Goal: Task Accomplishment & Management: Manage account settings

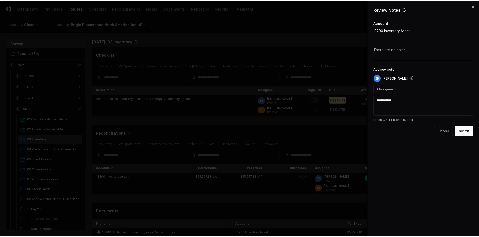
scroll to position [68, 0]
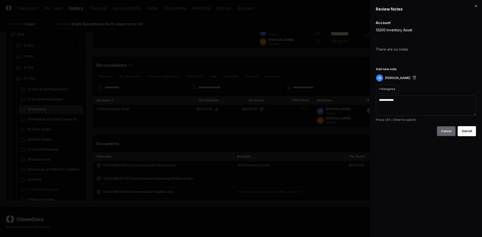
click at [442, 130] on button "Cancel" at bounding box center [446, 131] width 19 height 10
click at [447, 132] on button "Cancel" at bounding box center [446, 131] width 19 height 10
click at [476, 6] on icon "button" at bounding box center [476, 6] width 4 height 4
type textarea "*"
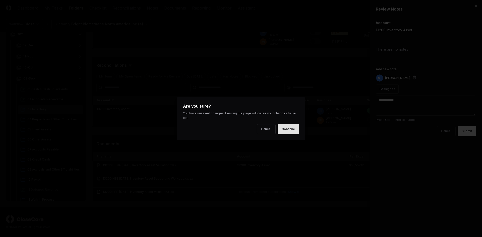
click at [283, 131] on button "Continue" at bounding box center [288, 129] width 21 height 10
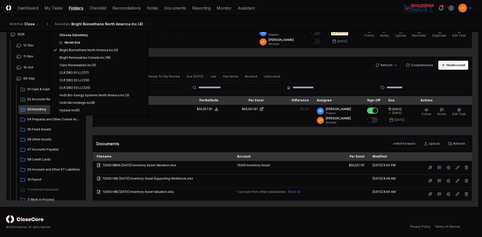
click at [92, 22] on html "CloseCore Dashboard My Tasks Folders Checklist Reconciliations Notes Documents …" at bounding box center [241, 84] width 482 height 305
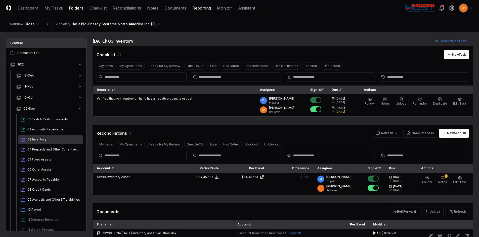
click at [205, 8] on link "Reporting" at bounding box center [201, 8] width 19 height 6
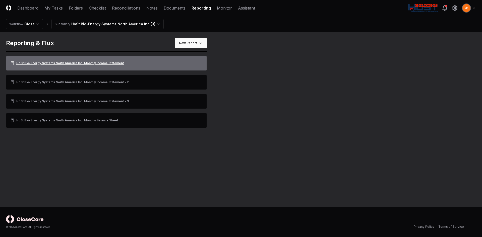
click at [88, 63] on link "HoSt Bio-Energy Systems North America Inc. Monthly Income Statement" at bounding box center [106, 63] width 201 height 15
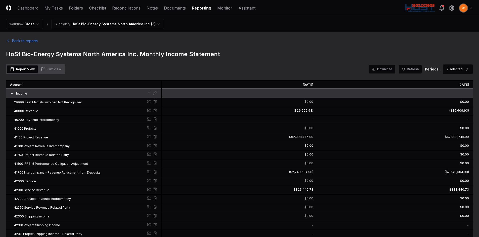
click at [53, 70] on button "Flux View" at bounding box center [51, 70] width 26 height 8
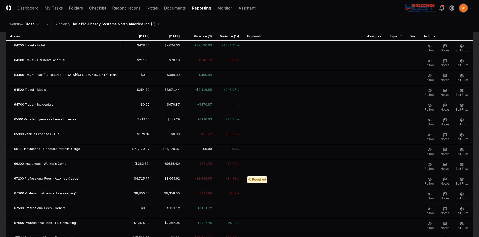
scroll to position [879, 0]
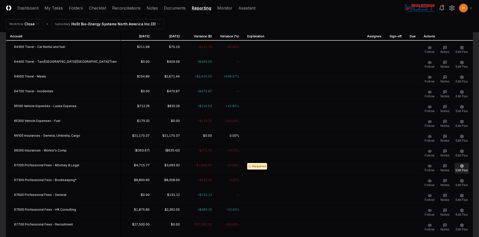
click at [458, 166] on button "Edit Flux" at bounding box center [461, 168] width 14 height 11
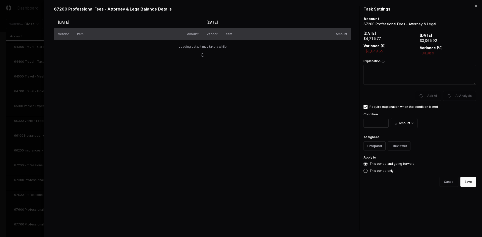
click at [365, 107] on button "Require explanation when the condition is met" at bounding box center [366, 107] width 4 height 4
click at [462, 182] on button "Save" at bounding box center [469, 182] width 16 height 10
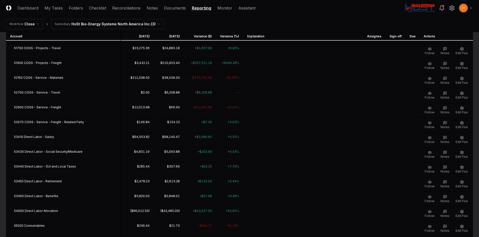
scroll to position [126, 0]
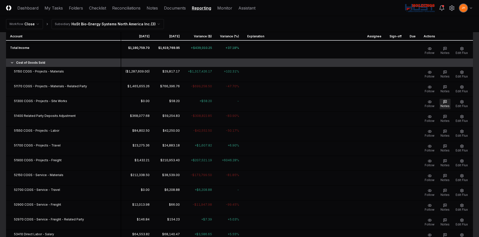
click at [442, 101] on button "Notes" at bounding box center [444, 104] width 11 height 11
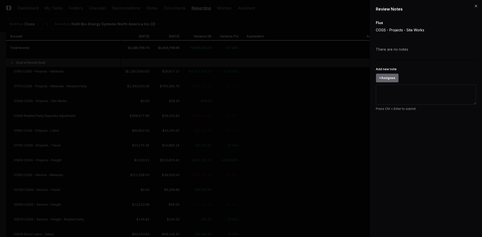
click at [384, 76] on button "+ Assignee" at bounding box center [387, 78] width 23 height 9
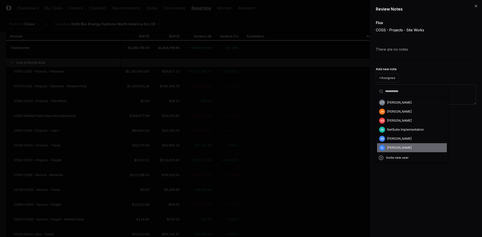
click at [409, 149] on div "[PERSON_NAME]" at bounding box center [399, 148] width 25 height 5
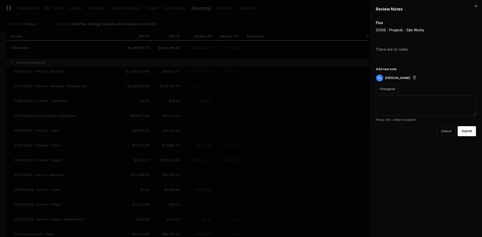
click at [407, 109] on textarea "Add new note" at bounding box center [426, 106] width 100 height 20
type textarea "**********"
click at [460, 128] on button "Submit" at bounding box center [467, 131] width 18 height 10
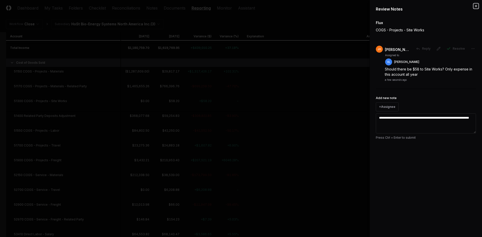
click at [475, 6] on icon "button" at bounding box center [476, 6] width 4 height 4
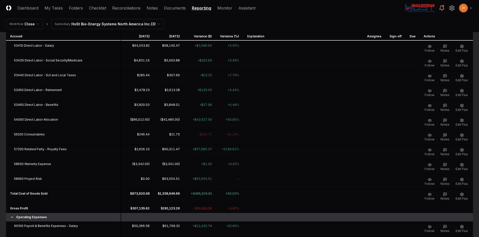
scroll to position [327, 0]
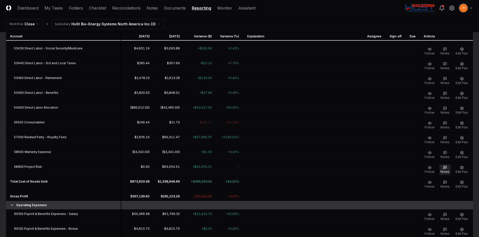
click at [447, 167] on icon "button" at bounding box center [445, 168] width 4 height 4
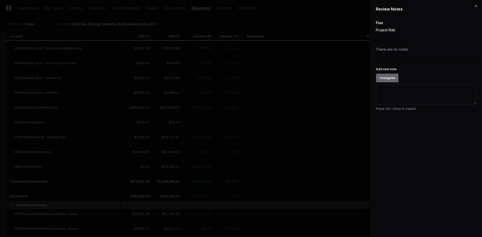
click at [392, 79] on button "+ Assignee" at bounding box center [387, 78] width 23 height 9
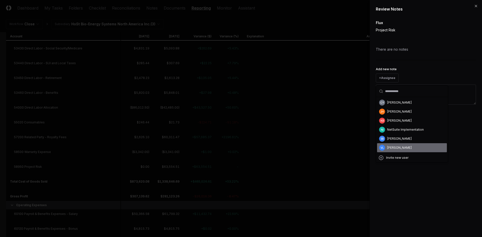
click at [394, 146] on div "[PERSON_NAME]" at bounding box center [399, 148] width 25 height 5
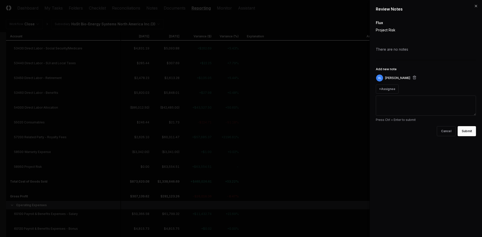
click at [387, 104] on textarea "Add new note" at bounding box center [426, 106] width 100 height 20
type textarea "**********"
click at [465, 130] on button "Submit" at bounding box center [467, 131] width 18 height 10
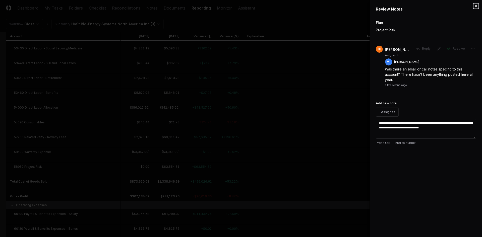
click at [475, 6] on icon "button" at bounding box center [476, 6] width 4 height 4
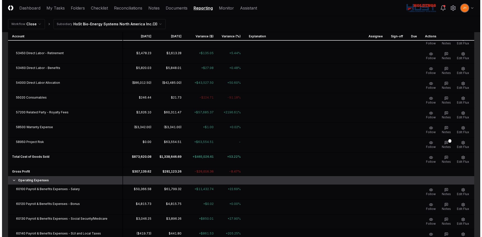
scroll to position [352, 0]
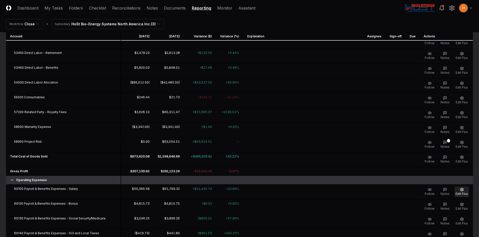
click at [460, 192] on span "Edit Flux" at bounding box center [461, 194] width 12 height 4
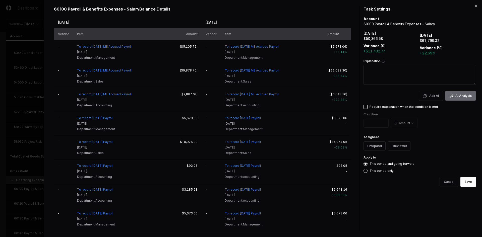
click at [455, 98] on button "AI Analysis" at bounding box center [460, 96] width 31 height 10
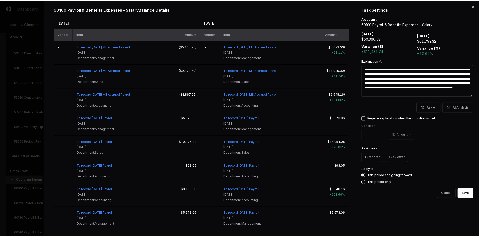
scroll to position [5, 0]
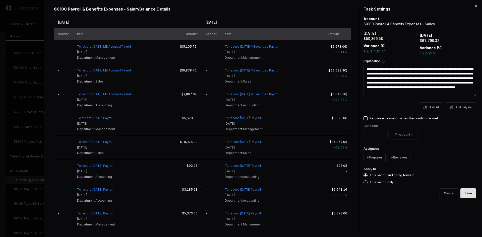
click at [465, 194] on button "Save" at bounding box center [469, 194] width 16 height 10
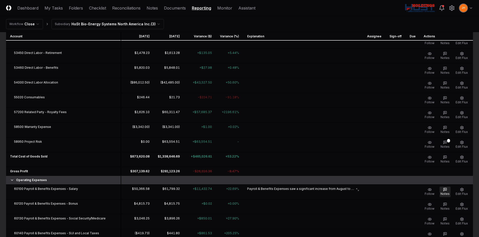
click at [443, 190] on icon "button" at bounding box center [445, 190] width 4 height 4
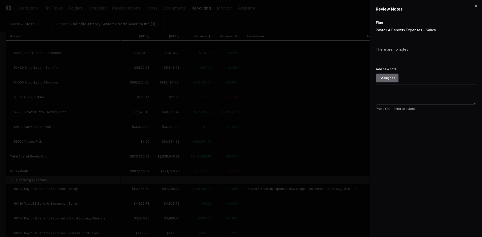
click at [389, 79] on button "+ Assignee" at bounding box center [387, 78] width 23 height 9
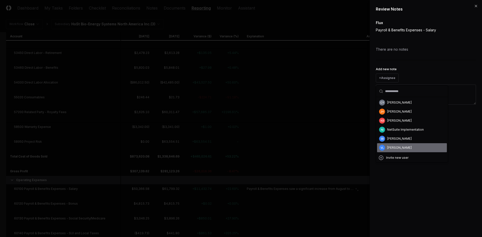
click at [399, 150] on div "[PERSON_NAME]" at bounding box center [412, 147] width 70 height 9
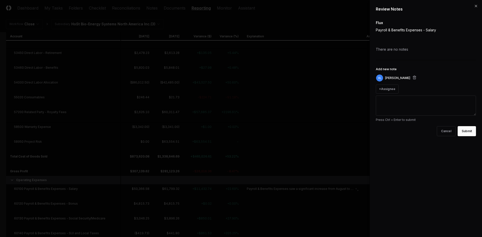
click at [400, 105] on textarea "Add new note" at bounding box center [426, 106] width 100 height 20
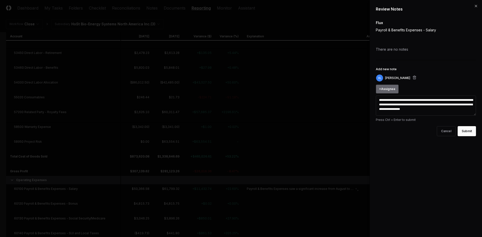
type textarea "**********"
drag, startPoint x: 383, startPoint y: 89, endPoint x: 383, endPoint y: 146, distance: 57.3
click at [374, 145] on div "**********" at bounding box center [426, 118] width 113 height 237
click at [467, 129] on button "Submit" at bounding box center [467, 131] width 18 height 10
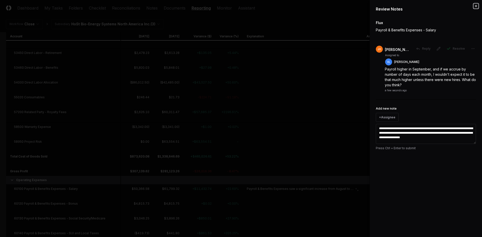
click at [475, 7] on icon "button" at bounding box center [476, 6] width 4 height 4
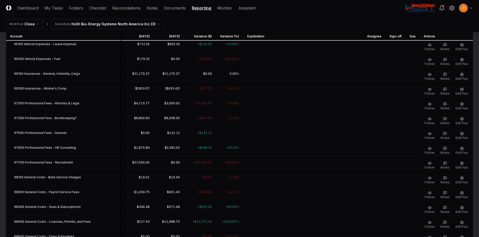
scroll to position [955, 0]
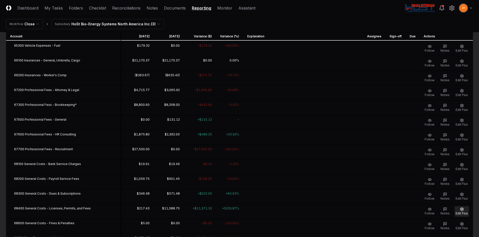
click at [456, 212] on span "Edit Flux" at bounding box center [461, 214] width 12 height 4
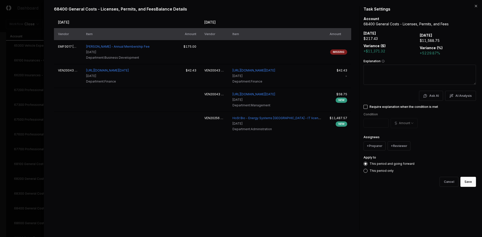
click at [465, 95] on button "AI Analysis" at bounding box center [460, 96] width 31 height 10
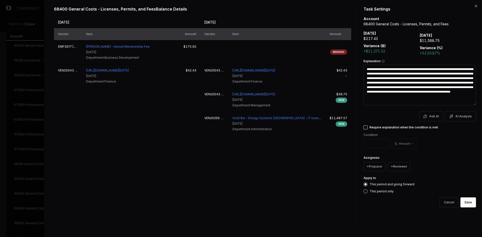
drag, startPoint x: 434, startPoint y: 75, endPoint x: 419, endPoint y: 93, distance: 23.2
click at [419, 93] on textarea "**********" at bounding box center [420, 85] width 113 height 41
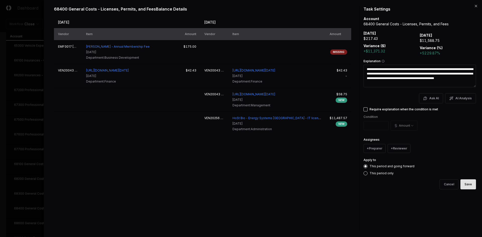
type textarea "**********"
click at [469, 186] on button "Save" at bounding box center [469, 185] width 16 height 10
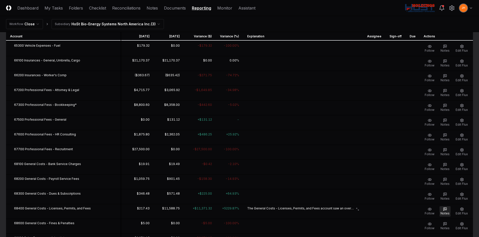
click at [449, 211] on button "Notes" at bounding box center [444, 211] width 11 height 11
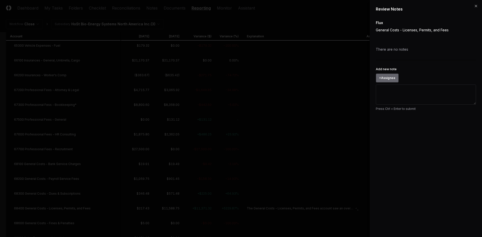
click at [386, 77] on button "+ Assignee" at bounding box center [387, 78] width 23 height 9
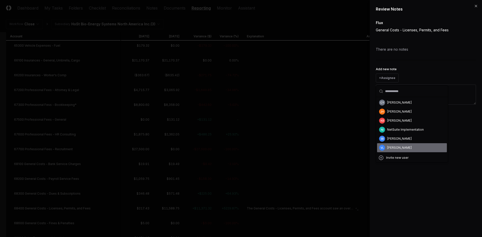
click at [393, 148] on div "[PERSON_NAME]" at bounding box center [399, 148] width 25 height 5
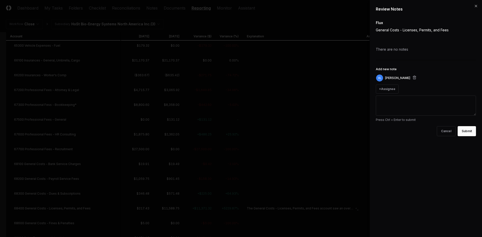
click at [404, 106] on textarea "Add new note" at bounding box center [426, 106] width 100 height 20
click at [418, 103] on textarea "****" at bounding box center [426, 106] width 100 height 20
type textarea "*"
type textarea "**********"
click at [462, 131] on button "Submit" at bounding box center [467, 131] width 18 height 10
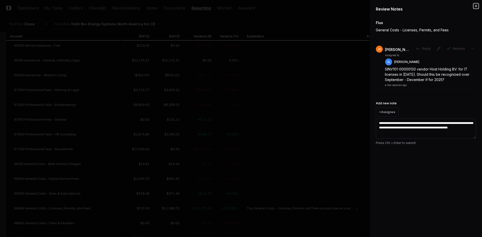
click at [476, 7] on icon "button" at bounding box center [476, 6] width 4 height 4
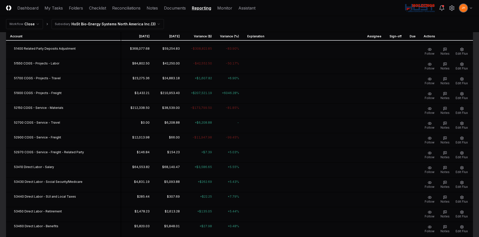
scroll to position [126, 0]
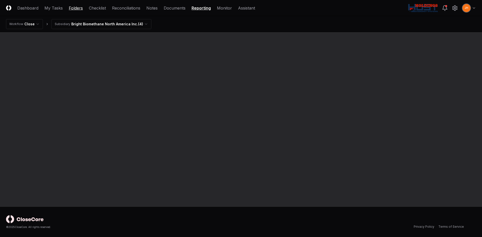
click at [76, 10] on link "Folders" at bounding box center [76, 8] width 14 height 6
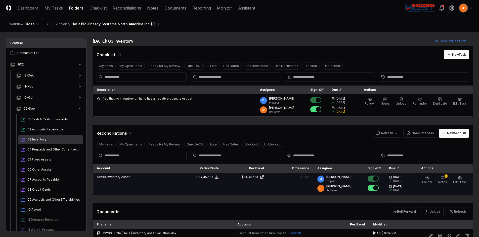
click at [376, 188] on button "Mark complete" at bounding box center [372, 188] width 11 height 6
click at [381, 191] on div at bounding box center [373, 188] width 13 height 8
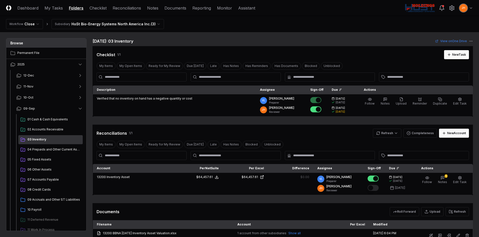
click at [378, 189] on button "Mark complete" at bounding box center [372, 188] width 11 height 6
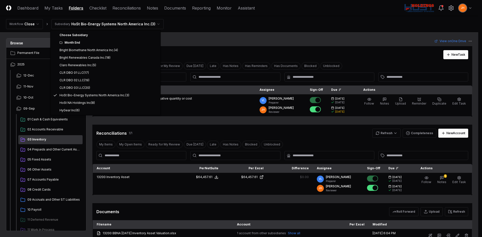
click at [124, 24] on html "CloseCore Dashboard My Tasks Folders Checklist Reconciliations Notes Documents …" at bounding box center [241, 152] width 482 height 305
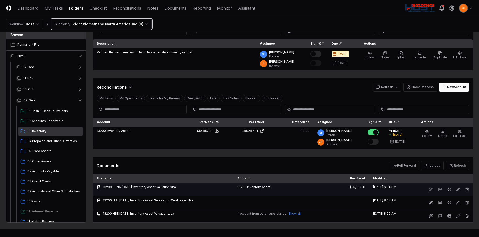
scroll to position [50, 0]
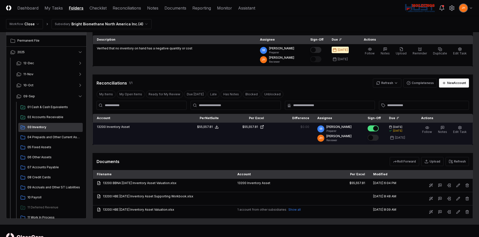
click at [378, 139] on button "Mark complete" at bounding box center [372, 138] width 11 height 6
click at [445, 131] on span "Notes" at bounding box center [442, 132] width 9 height 4
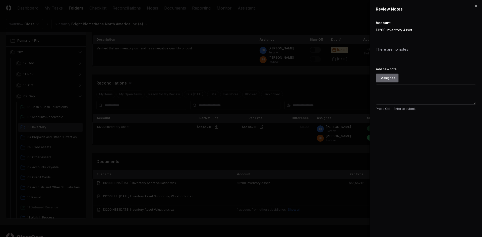
click at [393, 77] on button "+ Assignee" at bounding box center [387, 78] width 23 height 9
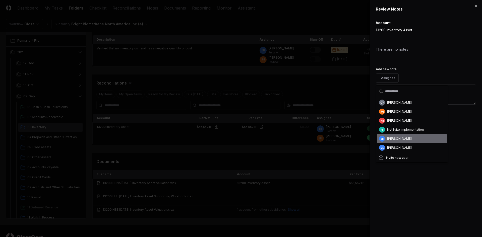
click at [397, 139] on div "[PERSON_NAME]" at bounding box center [399, 139] width 25 height 5
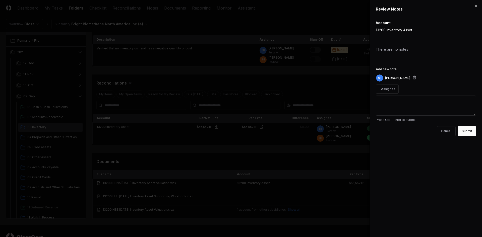
click at [401, 107] on textarea "Add new note" at bounding box center [426, 106] width 100 height 20
type textarea "**********"
click at [466, 135] on button "Submit" at bounding box center [467, 131] width 18 height 10
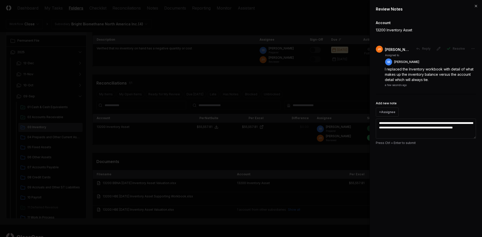
click at [478, 7] on div "**********" at bounding box center [426, 118] width 113 height 237
click at [476, 4] on icon "button" at bounding box center [476, 6] width 4 height 4
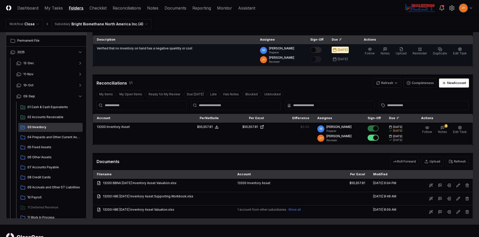
click at [321, 51] on button "Mark complete" at bounding box center [315, 50] width 11 height 6
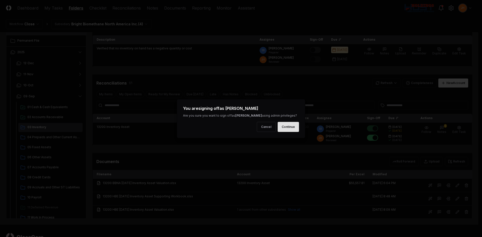
click at [294, 129] on button "Continue" at bounding box center [288, 127] width 21 height 10
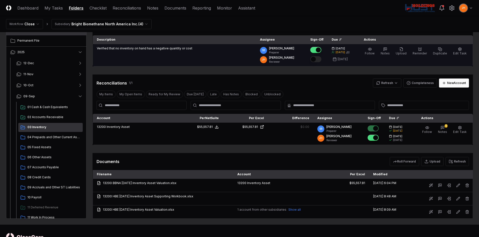
click at [321, 58] on button "Mark complete" at bounding box center [315, 59] width 11 height 6
click at [44, 134] on div "04 Prepaids and Other Current Assets" at bounding box center [50, 137] width 64 height 9
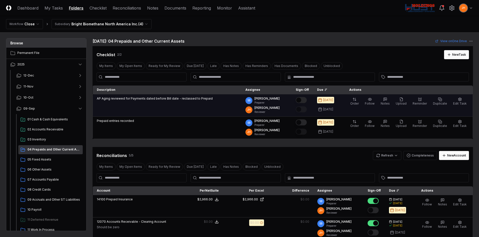
click at [306, 101] on button "Mark complete" at bounding box center [300, 100] width 11 height 6
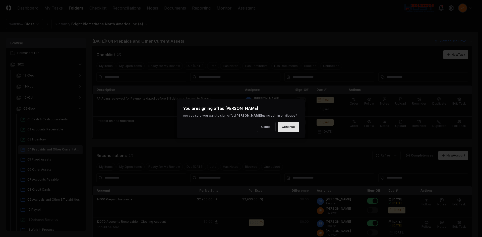
drag, startPoint x: 292, startPoint y: 129, endPoint x: 303, endPoint y: 115, distance: 17.3
click at [292, 129] on button "Continue" at bounding box center [288, 127] width 21 height 10
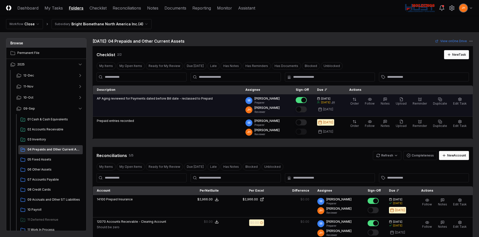
click at [306, 108] on button "Mark complete" at bounding box center [300, 110] width 11 height 6
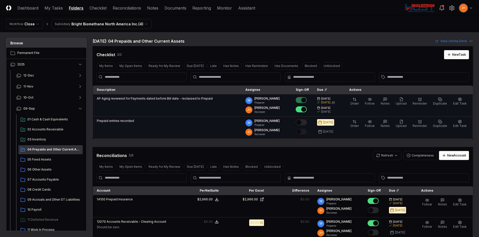
click at [306, 122] on button "Mark complete" at bounding box center [300, 123] width 11 height 6
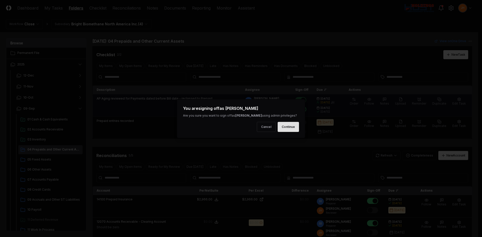
click at [287, 128] on button "Continue" at bounding box center [288, 127] width 21 height 10
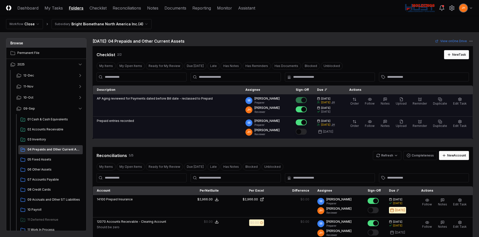
click at [306, 131] on button "Mark complete" at bounding box center [300, 132] width 11 height 6
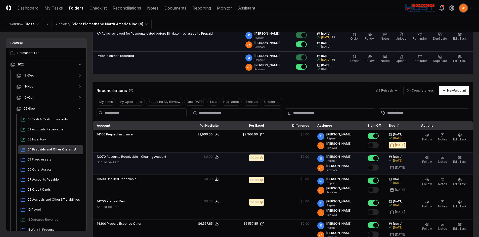
scroll to position [75, 0]
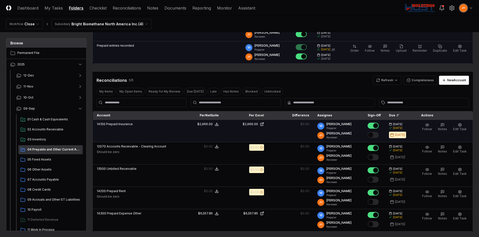
click at [377, 134] on button "Mark complete" at bounding box center [372, 135] width 11 height 6
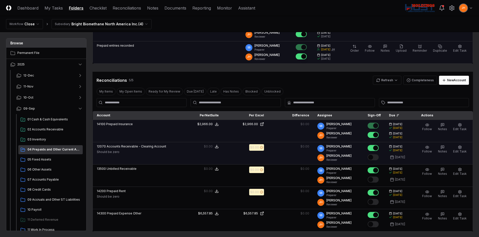
click at [377, 157] on button "Mark complete" at bounding box center [372, 157] width 11 height 6
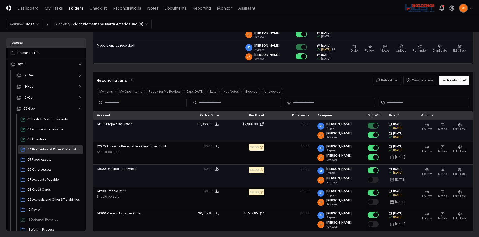
click at [377, 178] on button "Mark complete" at bounding box center [372, 180] width 11 height 6
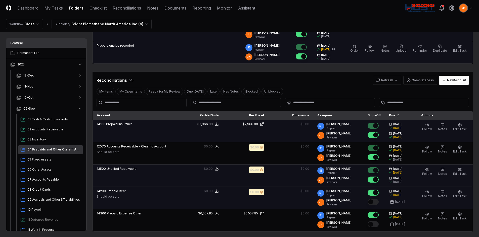
click at [378, 201] on button "Mark complete" at bounding box center [372, 202] width 11 height 6
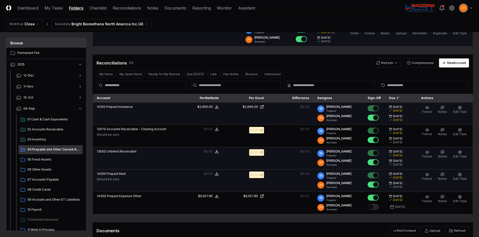
scroll to position [126, 0]
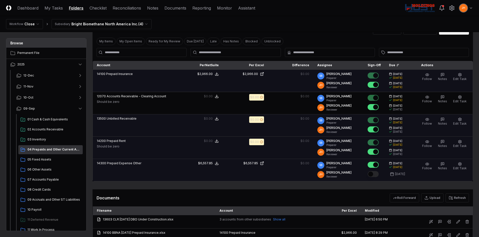
click at [376, 174] on button "Mark complete" at bounding box center [372, 174] width 11 height 6
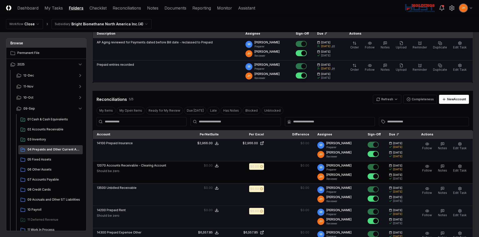
scroll to position [50, 0]
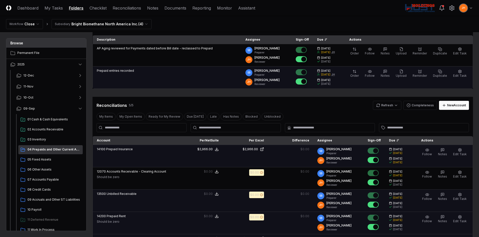
click at [102, 24] on html "CloseCore Dashboard My Tasks Folders Checklist Reconciliations Notes Documents …" at bounding box center [239, 212] width 479 height 524
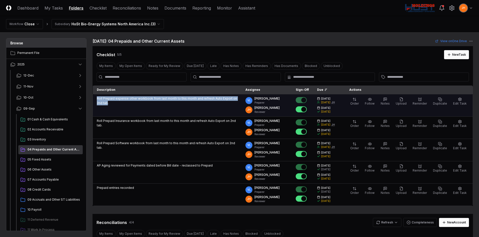
drag, startPoint x: 96, startPoint y: 99, endPoint x: 101, endPoint y: 103, distance: 6.8
click at [101, 103] on td "Roll Prepaid expense other workbook from last month to this month and refresh A…" at bounding box center [167, 105] width 149 height 22
click at [440, 103] on span "Duplicate" at bounding box center [440, 104] width 14 height 4
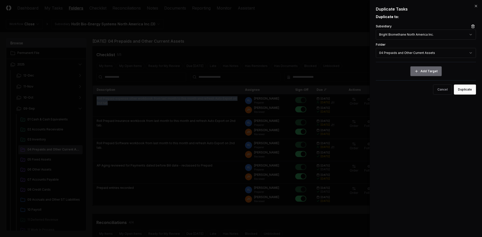
click at [427, 72] on button "Add Target" at bounding box center [426, 71] width 32 height 10
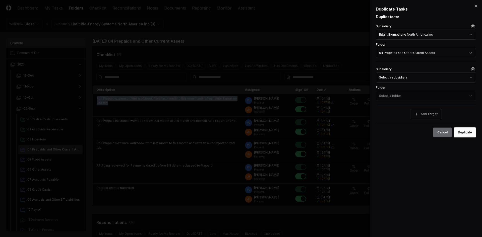
click at [442, 132] on button "Cancel" at bounding box center [442, 133] width 19 height 10
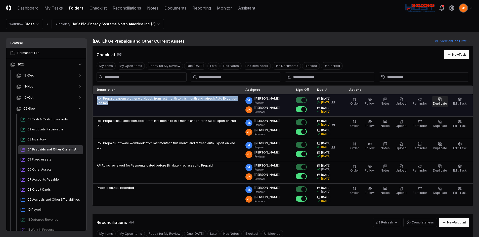
click at [436, 101] on button "Duplicate" at bounding box center [440, 101] width 16 height 11
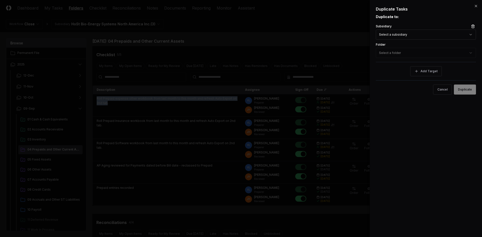
click at [463, 90] on button "Duplicate" at bounding box center [465, 90] width 22 height 10
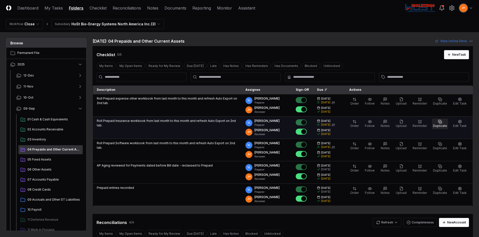
click at [441, 123] on rect "button" at bounding box center [440, 122] width 2 height 2
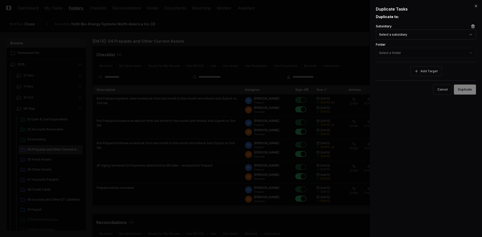
click at [467, 93] on button "Duplicate" at bounding box center [465, 90] width 22 height 10
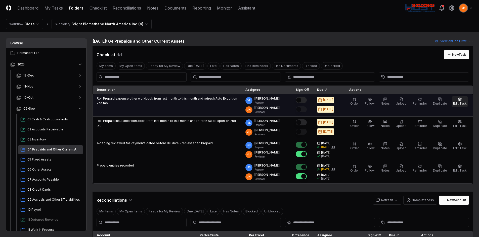
click at [459, 101] on icon "button" at bounding box center [459, 99] width 4 height 4
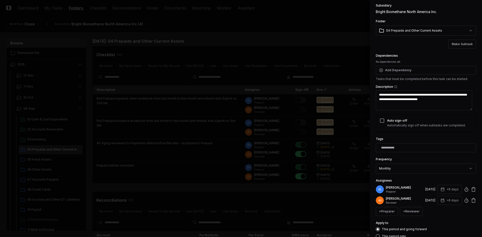
scroll to position [50, 0]
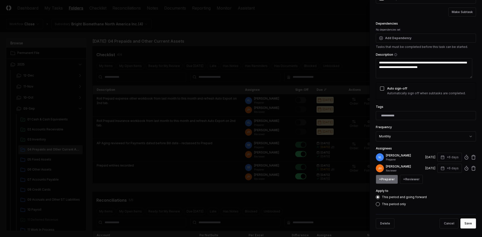
click at [393, 178] on button "+ Preparer" at bounding box center [387, 179] width 22 height 9
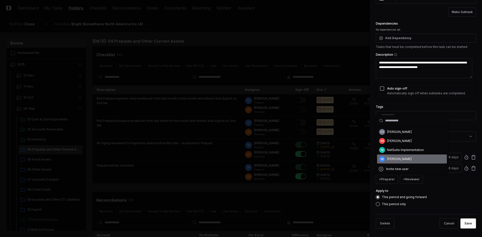
click at [389, 157] on div "SB [PERSON_NAME]" at bounding box center [412, 159] width 70 height 9
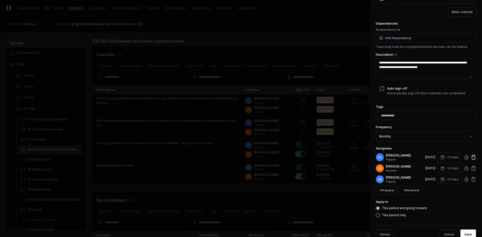
click at [471, 157] on icon at bounding box center [473, 157] width 5 height 5
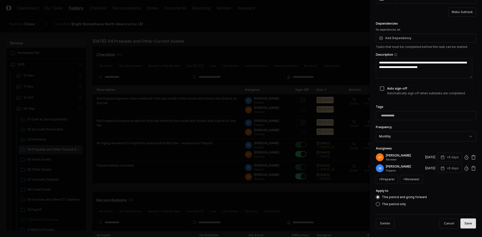
click at [462, 224] on button "Save" at bounding box center [469, 224] width 16 height 10
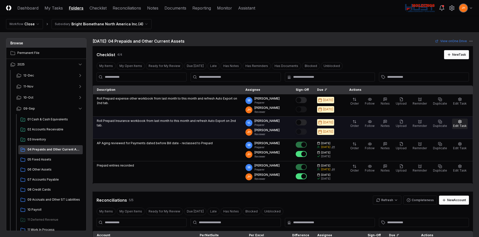
click at [456, 125] on span "Edit Task" at bounding box center [460, 126] width 14 height 4
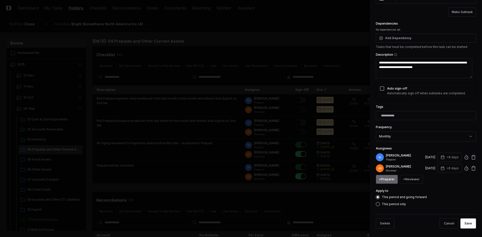
click at [392, 181] on button "+ Preparer" at bounding box center [387, 179] width 22 height 9
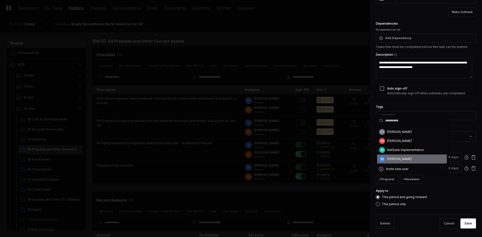
click at [394, 158] on div "[PERSON_NAME]" at bounding box center [399, 159] width 25 height 5
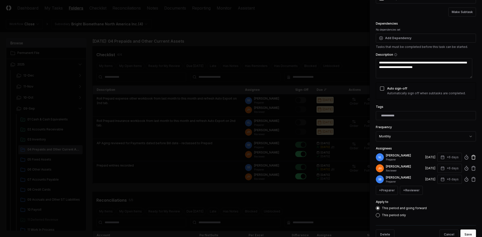
click at [471, 157] on icon at bounding box center [473, 157] width 5 height 5
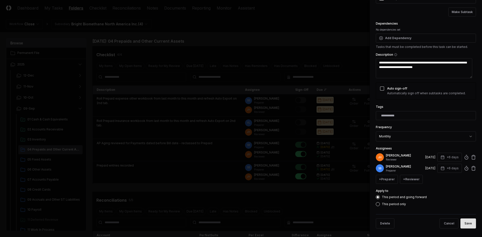
click at [465, 221] on button "Save" at bounding box center [469, 224] width 16 height 10
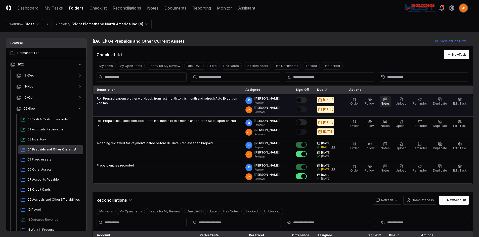
click at [389, 104] on span "Notes" at bounding box center [384, 104] width 9 height 4
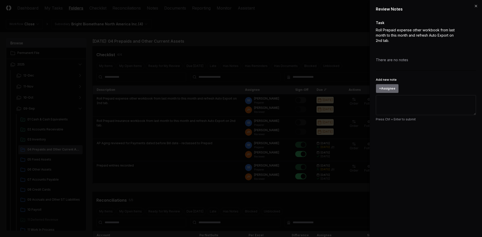
click at [386, 89] on button "+ Assignee" at bounding box center [387, 88] width 23 height 9
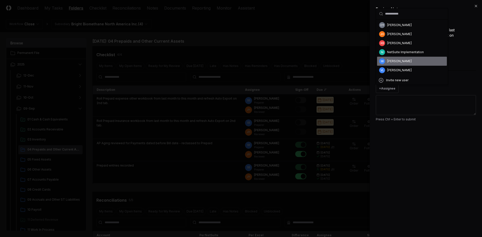
click at [392, 61] on div "[PERSON_NAME]" at bounding box center [399, 61] width 25 height 5
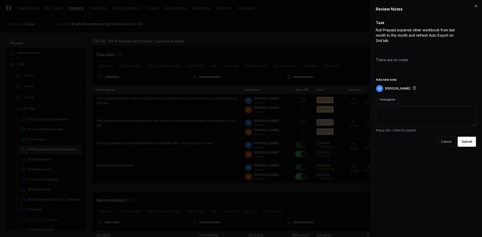
click at [420, 113] on textarea "Add new note" at bounding box center [426, 116] width 100 height 20
type textarea "**********"
click at [462, 141] on button "Submit" at bounding box center [467, 142] width 18 height 10
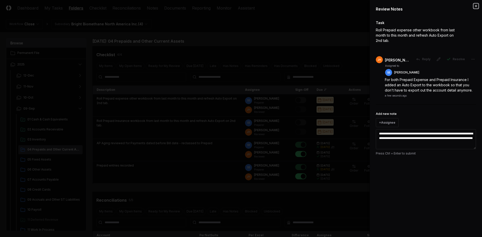
click at [476, 6] on icon "button" at bounding box center [476, 6] width 4 height 4
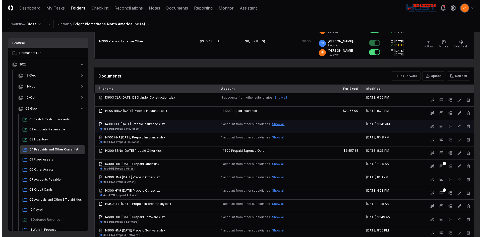
scroll to position [301, 0]
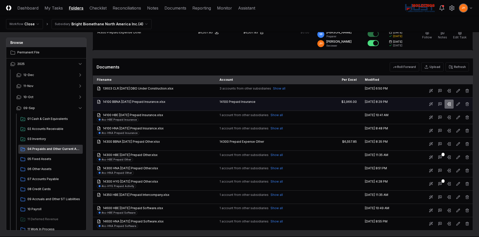
click at [451, 104] on button at bounding box center [448, 104] width 9 height 9
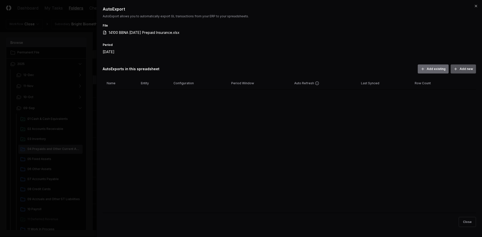
click at [462, 68] on button "Add new" at bounding box center [463, 69] width 25 height 9
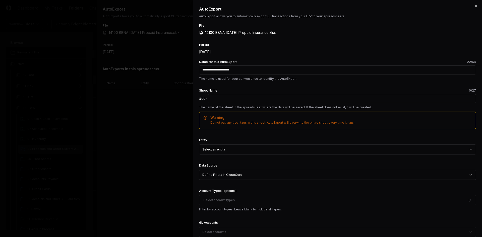
type input "**********"
paste input "**********"
type input "**********"
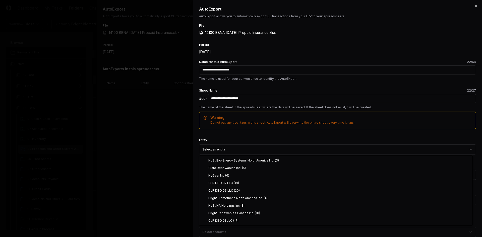
select select "**********"
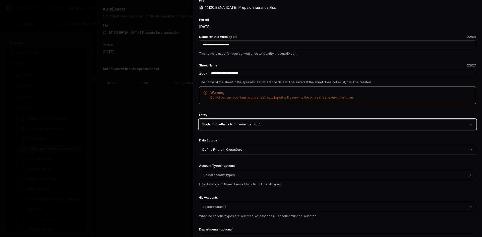
scroll to position [50, 0]
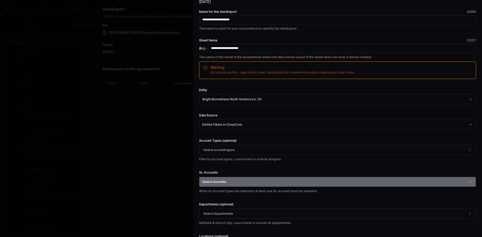
click at [258, 181] on button "Select accounts" at bounding box center [337, 182] width 277 height 10
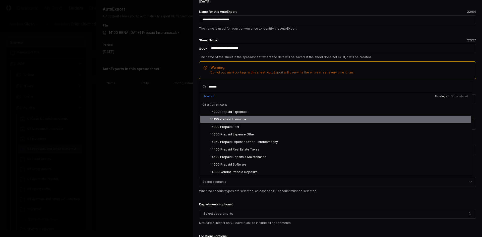
type input "*******"
click at [249, 119] on div "14100 Prepaid Insurance" at bounding box center [335, 120] width 271 height 8
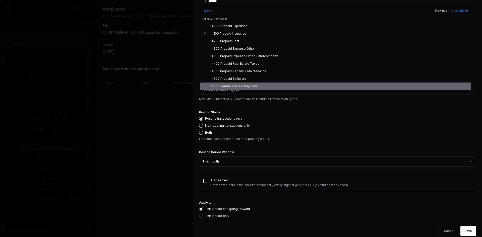
scroll to position [243, 0]
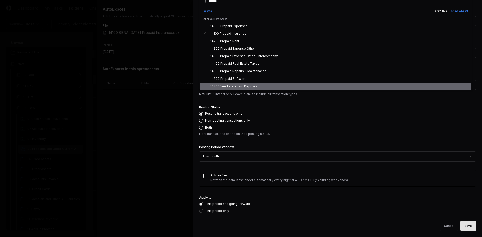
click at [468, 227] on button "Save" at bounding box center [469, 226] width 16 height 10
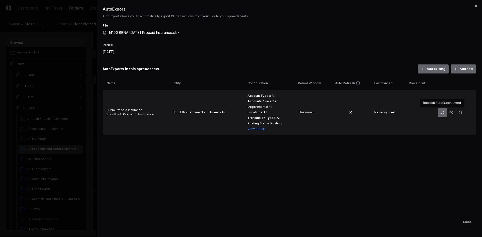
click at [441, 112] on icon "button" at bounding box center [443, 113] width 4 height 4
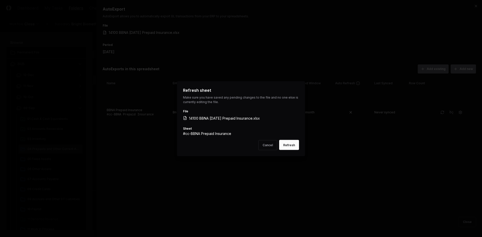
click at [284, 148] on button "Refresh" at bounding box center [289, 145] width 20 height 10
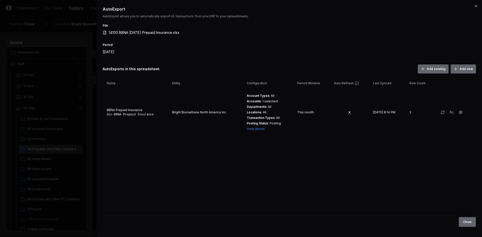
click at [464, 223] on button "Close" at bounding box center [467, 222] width 17 height 10
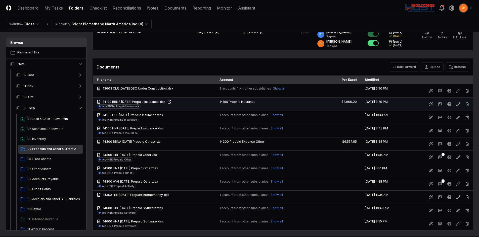
click at [143, 101] on link "14100 BBNA [DATE] Prepaid Insurance.xlsx" at bounding box center [154, 102] width 115 height 5
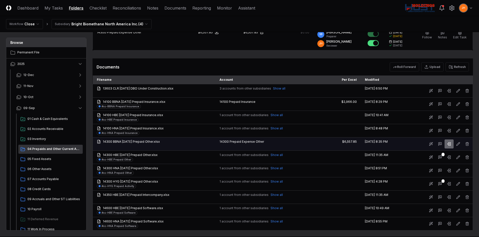
click at [452, 145] on button at bounding box center [448, 144] width 9 height 9
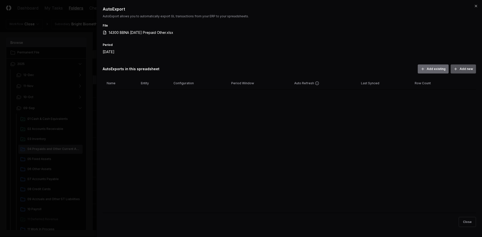
click at [462, 70] on button "Add new" at bounding box center [463, 69] width 25 height 9
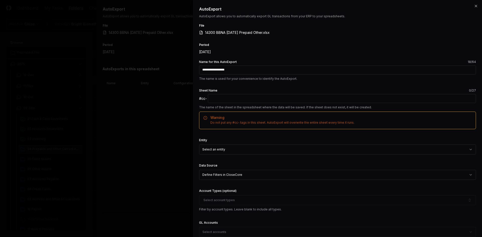
type input "**********"
paste input "**********"
type input "**********"
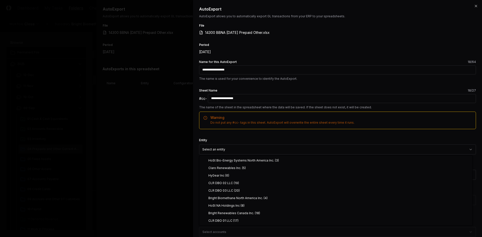
select select "**********"
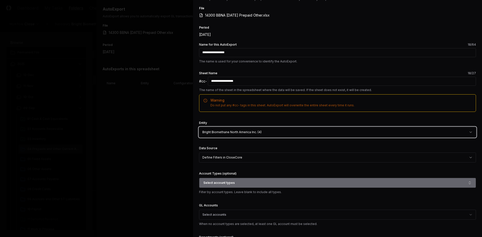
scroll to position [25, 0]
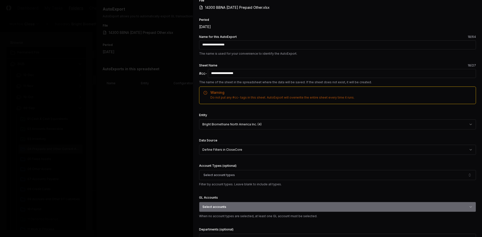
click at [253, 208] on button "Select accounts" at bounding box center [337, 207] width 277 height 10
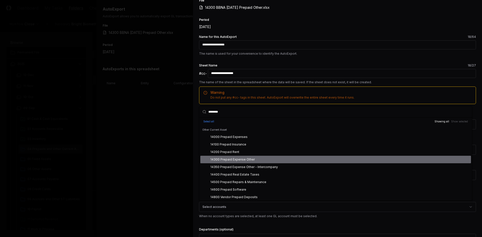
type input "*******"
click at [244, 160] on div "14300 Prepaid Expense Other" at bounding box center [233, 159] width 44 height 5
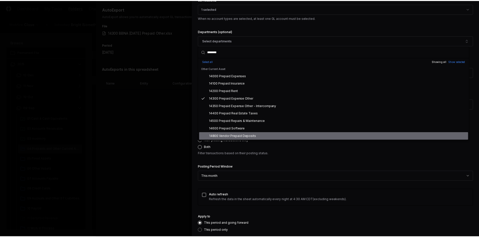
scroll to position [243, 0]
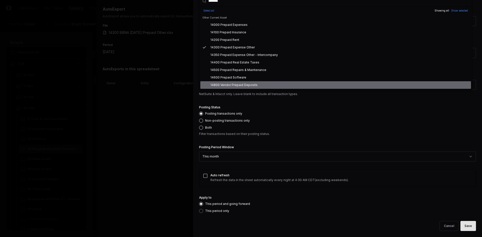
click at [468, 229] on button "Save" at bounding box center [469, 226] width 16 height 10
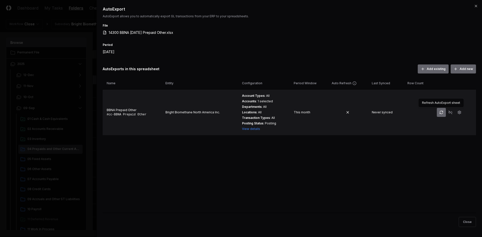
click at [441, 113] on icon "button" at bounding box center [442, 113] width 4 height 4
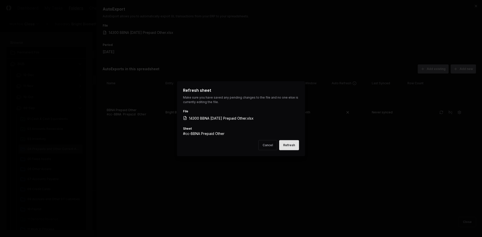
click at [288, 148] on button "Refresh" at bounding box center [289, 145] width 20 height 10
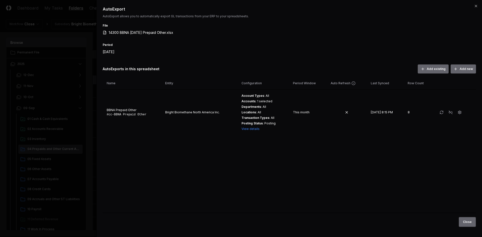
click at [462, 222] on button "Close" at bounding box center [467, 222] width 17 height 10
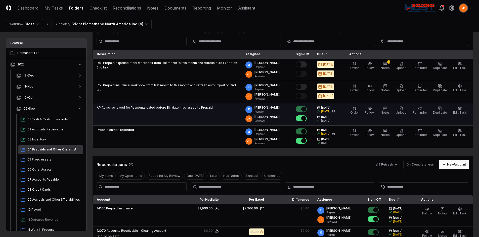
scroll to position [25, 0]
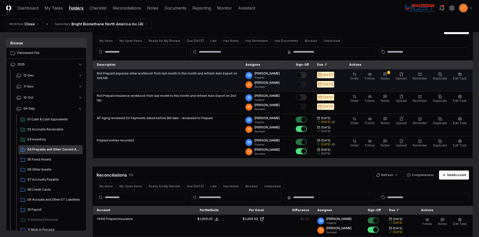
click at [306, 76] on button "Mark complete" at bounding box center [300, 75] width 11 height 6
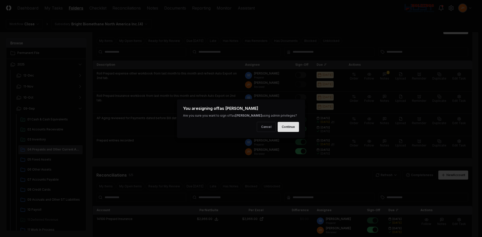
click at [292, 126] on button "Continue" at bounding box center [288, 127] width 21 height 10
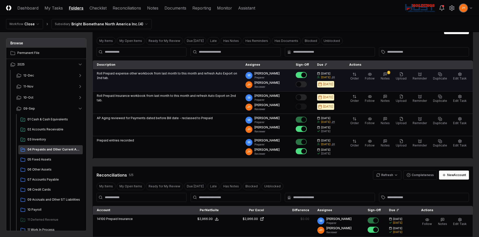
click at [306, 85] on button "Mark complete" at bounding box center [300, 84] width 11 height 6
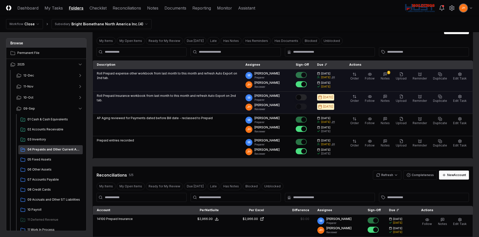
click at [306, 97] on button "Mark complete" at bounding box center [300, 97] width 11 height 6
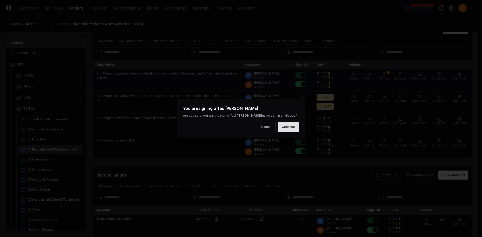
click at [295, 125] on button "Continue" at bounding box center [288, 127] width 21 height 10
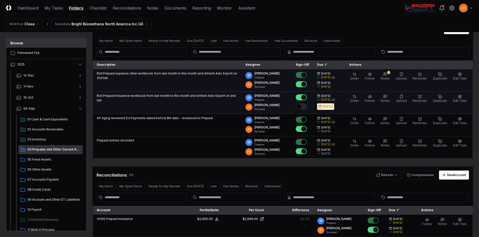
click at [306, 108] on button "Mark complete" at bounding box center [300, 107] width 11 height 6
click at [31, 159] on span "05 Fixed Assets" at bounding box center [53, 159] width 53 height 5
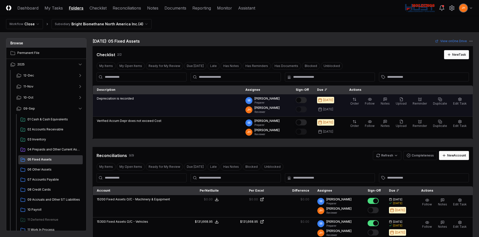
click at [306, 99] on button "Mark complete" at bounding box center [300, 100] width 11 height 6
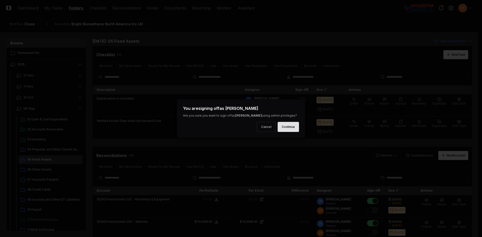
click at [290, 125] on button "Continue" at bounding box center [288, 127] width 21 height 10
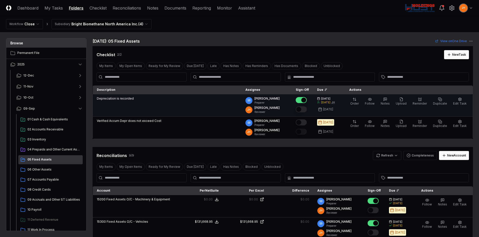
click at [306, 111] on button "Mark complete" at bounding box center [300, 110] width 11 height 6
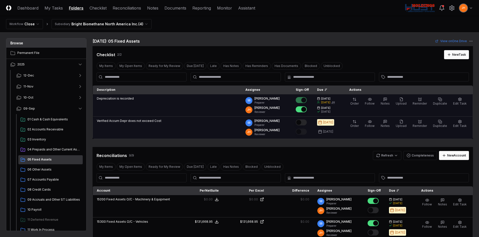
click at [306, 123] on button "Mark complete" at bounding box center [300, 123] width 11 height 6
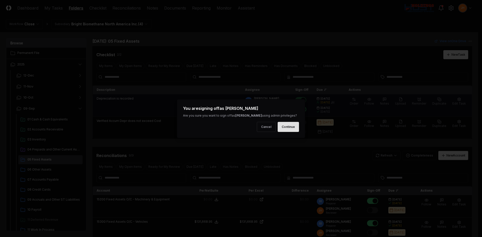
click at [294, 127] on button "Continue" at bounding box center [288, 127] width 21 height 10
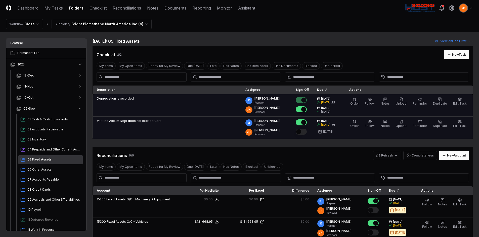
click at [306, 131] on button "Mark complete" at bounding box center [300, 132] width 11 height 6
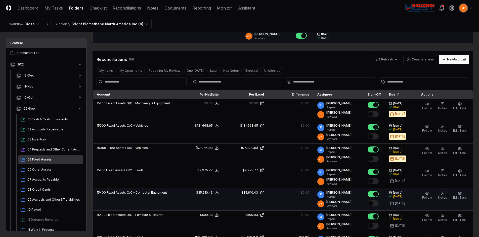
scroll to position [100, 0]
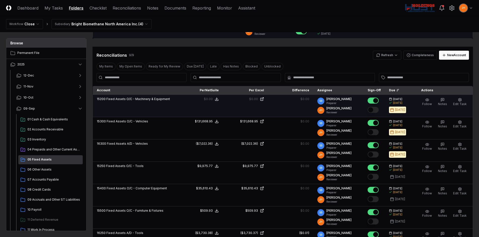
click at [378, 110] on button "Mark complete" at bounding box center [372, 110] width 11 height 6
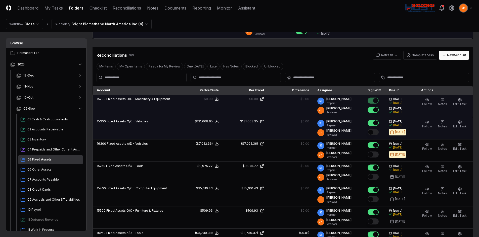
click at [378, 131] on button "Mark complete" at bounding box center [372, 132] width 11 height 6
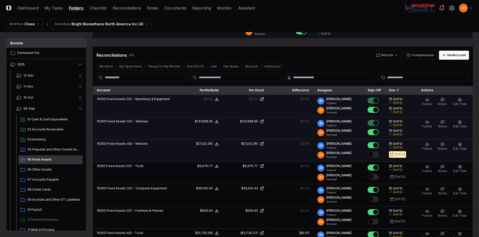
click at [378, 154] on button "Mark complete" at bounding box center [372, 155] width 11 height 6
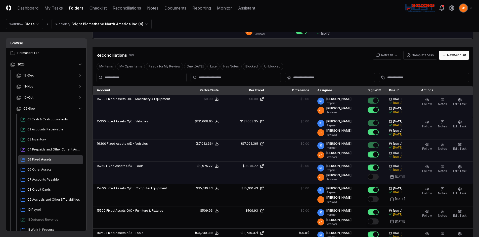
click at [377, 176] on button "Mark complete" at bounding box center [372, 177] width 11 height 6
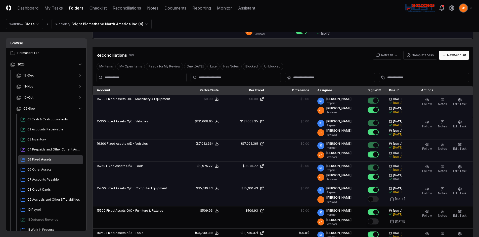
click at [378, 199] on button "Mark complete" at bounding box center [372, 199] width 11 height 6
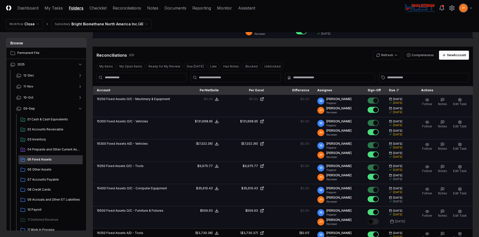
click at [378, 222] on button "Mark complete" at bounding box center [372, 222] width 11 height 6
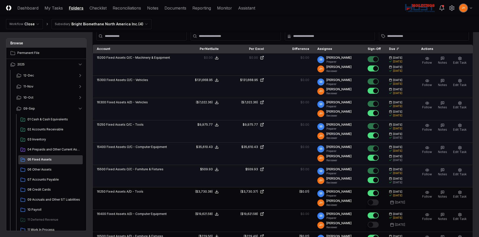
scroll to position [151, 0]
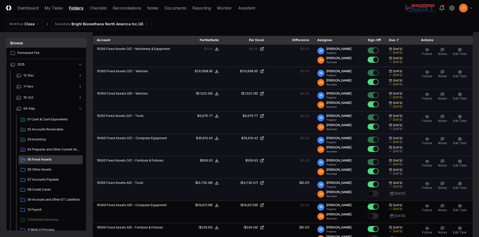
click at [377, 194] on button "Mark complete" at bounding box center [372, 194] width 11 height 6
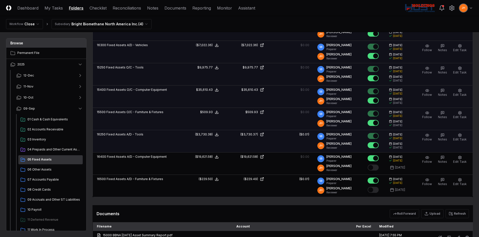
scroll to position [201, 0]
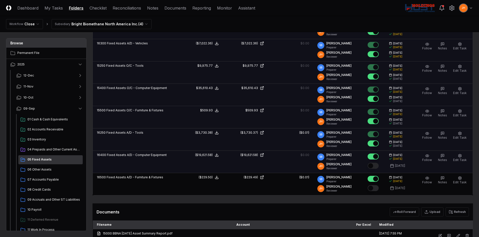
click at [377, 165] on button "Mark complete" at bounding box center [372, 166] width 11 height 6
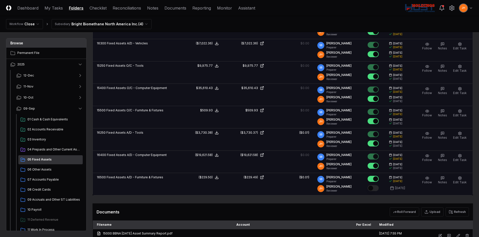
click at [377, 187] on button "Mark complete" at bounding box center [372, 188] width 11 height 6
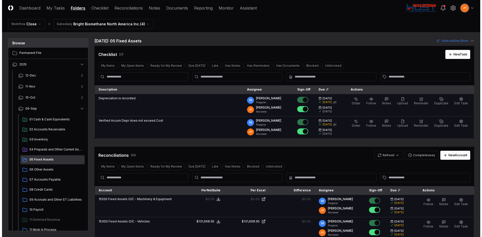
scroll to position [0, 0]
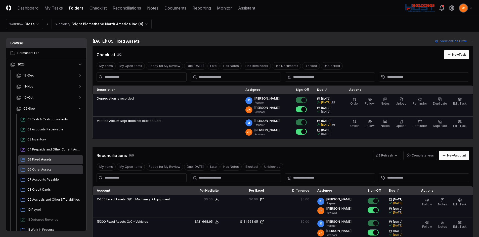
click at [40, 169] on span "06 Other Assets" at bounding box center [53, 170] width 53 height 5
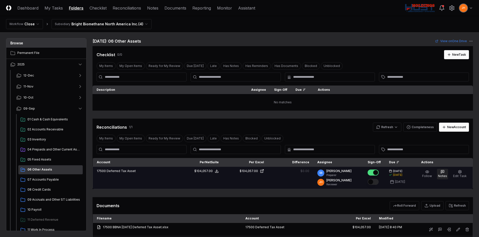
click at [444, 175] on span "Notes" at bounding box center [442, 176] width 9 height 4
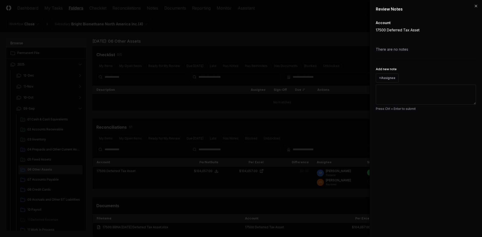
click at [479, 8] on div "Review Notes Account 17500 Deferred Tax Asset There are no notes Add new note +…" at bounding box center [426, 118] width 113 height 237
click at [476, 5] on icon "button" at bounding box center [476, 6] width 4 height 4
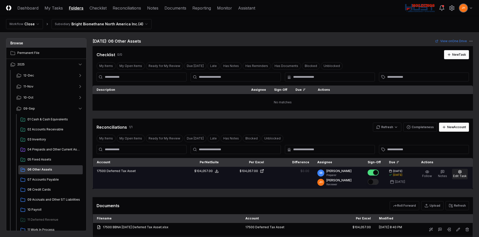
click at [458, 171] on icon "button" at bounding box center [459, 172] width 4 height 4
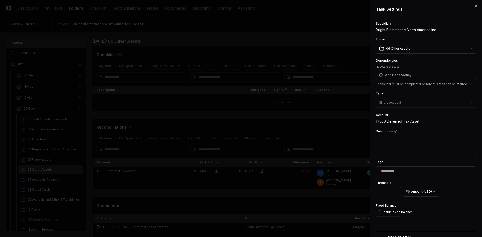
click at [397, 140] on textarea "Description" at bounding box center [426, 145] width 100 height 20
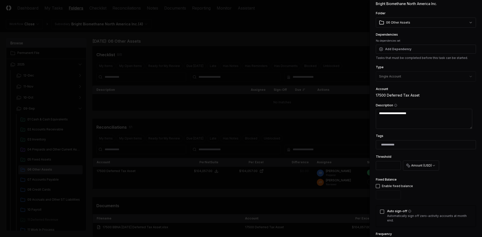
scroll to position [75, 0]
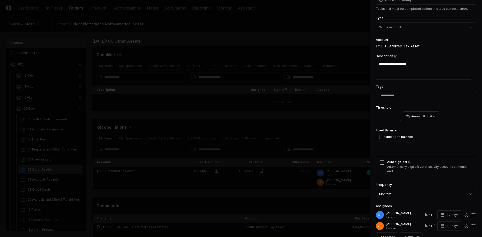
type textarea "**********"
click at [377, 140] on div "Fixed Balance Enable fixed balance" at bounding box center [394, 140] width 37 height 25
click at [378, 138] on button "button" at bounding box center [378, 137] width 4 height 4
click at [381, 147] on input "*" at bounding box center [388, 145] width 25 height 9
type input "******"
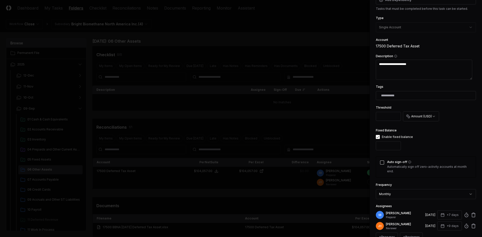
click at [383, 163] on button "Auto sign-off" at bounding box center [382, 163] width 4 height 4
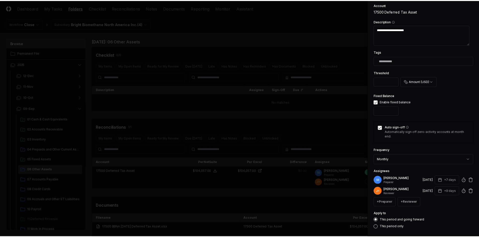
scroll to position [135, 0]
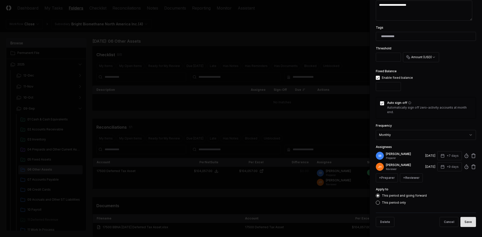
click at [461, 220] on button "Save" at bounding box center [469, 222] width 16 height 10
click at [460, 220] on div "Cancel Save" at bounding box center [437, 222] width 80 height 10
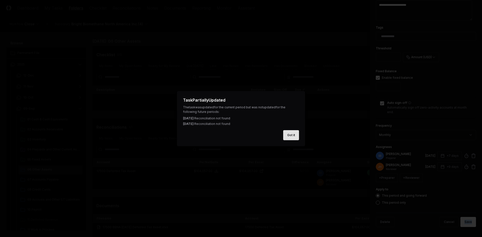
click at [289, 132] on button "Got it" at bounding box center [291, 135] width 16 height 10
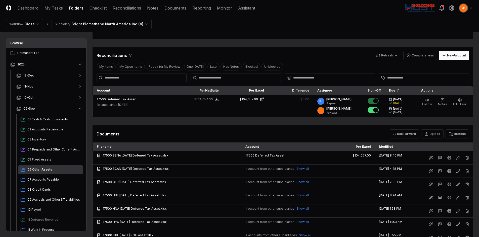
scroll to position [75, 0]
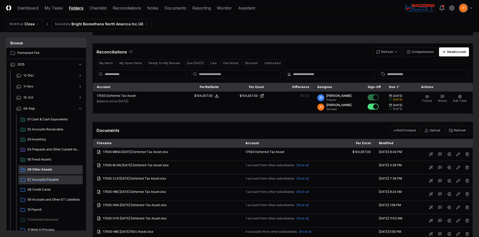
click at [45, 179] on span "07 Accounts Payable" at bounding box center [53, 180] width 53 height 5
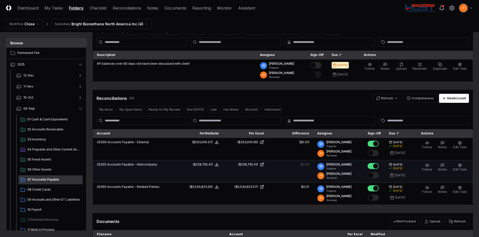
scroll to position [50, 0]
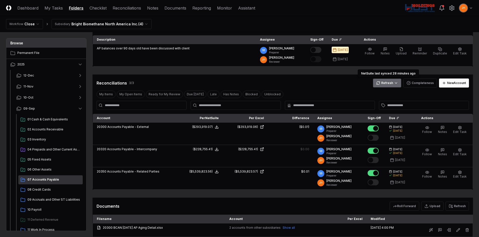
click at [378, 82] on html "CloseCore Dashboard My Tasks Folders Checklist Reconciliations Notes Documents …" at bounding box center [239, 154] width 479 height 408
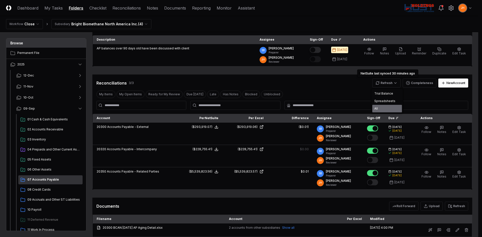
click at [395, 107] on div "All" at bounding box center [388, 109] width 30 height 8
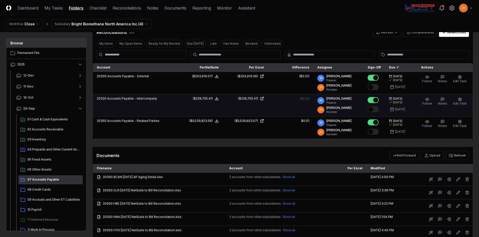
scroll to position [100, 0]
drag, startPoint x: 375, startPoint y: 89, endPoint x: 376, endPoint y: 96, distance: 6.6
click at [375, 89] on button "Mark complete" at bounding box center [372, 88] width 11 height 6
click at [376, 110] on button "Mark complete" at bounding box center [372, 110] width 11 height 6
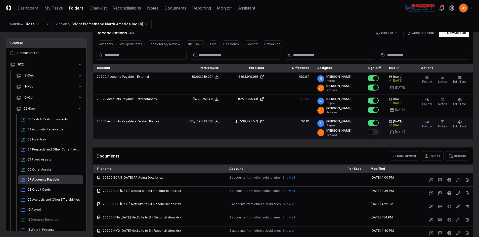
click at [377, 133] on button "Mark complete" at bounding box center [372, 132] width 11 height 6
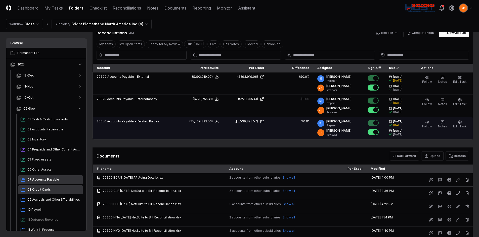
click at [39, 191] on span "08 Credit Cards" at bounding box center [53, 190] width 53 height 5
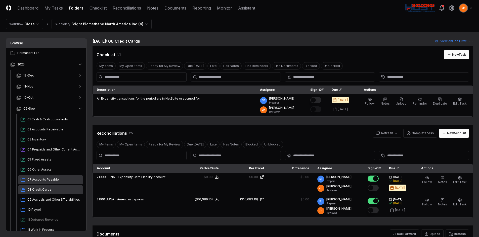
click at [46, 184] on div "07 Accounts Payable" at bounding box center [50, 180] width 64 height 9
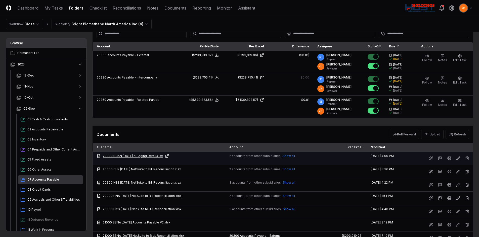
scroll to position [120, 0]
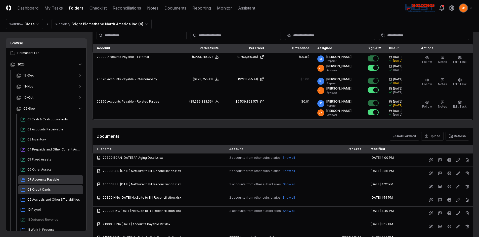
click at [40, 191] on span "08 Credit Cards" at bounding box center [53, 190] width 53 height 5
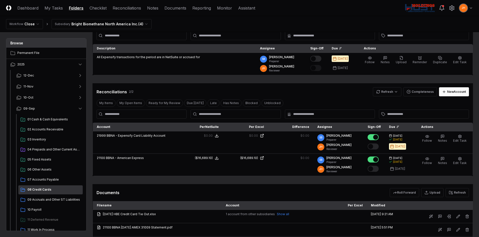
scroll to position [50, 0]
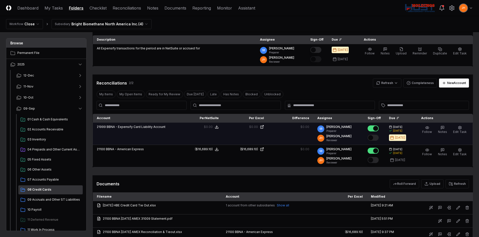
click at [378, 136] on button "Mark complete" at bounding box center [372, 138] width 11 height 6
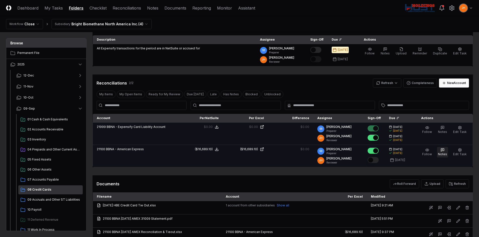
click at [443, 152] on button "Notes" at bounding box center [442, 152] width 11 height 11
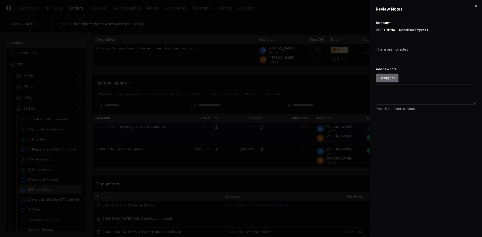
click at [389, 79] on button "+ Assignee" at bounding box center [387, 78] width 23 height 9
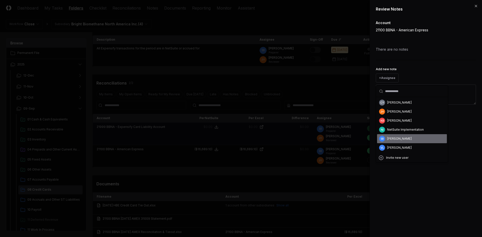
click at [397, 138] on div "[PERSON_NAME]" at bounding box center [399, 139] width 25 height 5
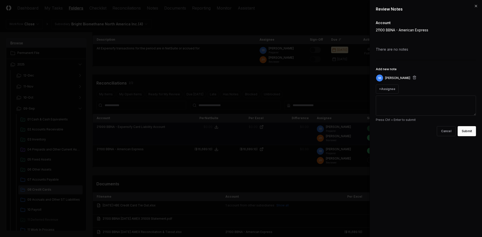
click at [398, 108] on textarea "Add new note" at bounding box center [426, 106] width 100 height 20
click at [398, 110] on textarea "**********" at bounding box center [426, 106] width 100 height 20
click at [440, 109] on textarea "**********" at bounding box center [426, 106] width 100 height 20
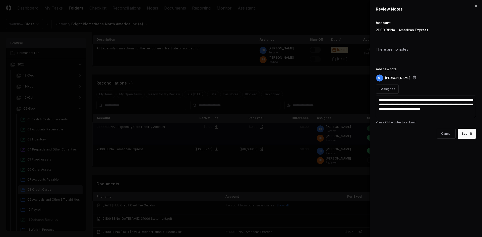
click at [432, 115] on textarea "**********" at bounding box center [426, 107] width 100 height 23
click at [429, 116] on textarea "**********" at bounding box center [426, 107] width 100 height 23
click at [445, 114] on textarea "**********" at bounding box center [426, 107] width 100 height 23
type textarea "**********"
click at [468, 135] on button "Submit" at bounding box center [467, 134] width 18 height 10
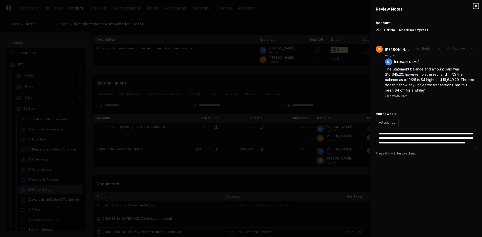
click at [476, 5] on icon "button" at bounding box center [476, 6] width 4 height 4
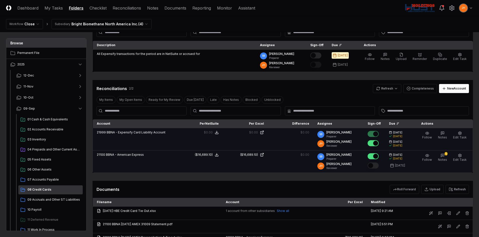
scroll to position [43, 0]
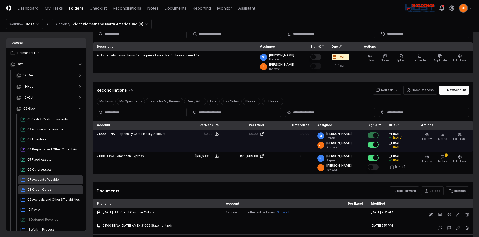
click at [49, 179] on span "07 Accounts Payable" at bounding box center [53, 180] width 53 height 5
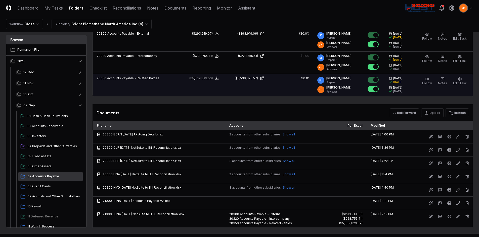
scroll to position [171, 0]
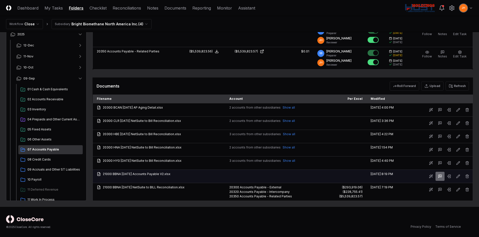
click at [442, 177] on button at bounding box center [439, 176] width 9 height 9
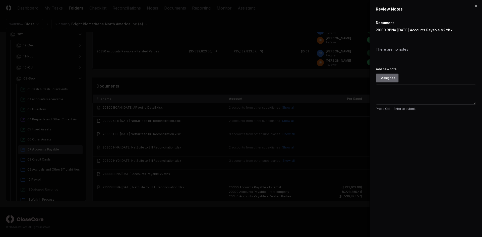
click at [394, 79] on button "+ Assignee" at bounding box center [387, 78] width 23 height 9
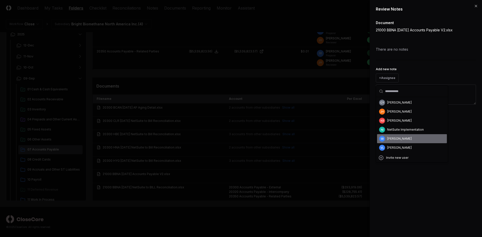
click at [395, 141] on div "SB [PERSON_NAME]" at bounding box center [412, 138] width 70 height 9
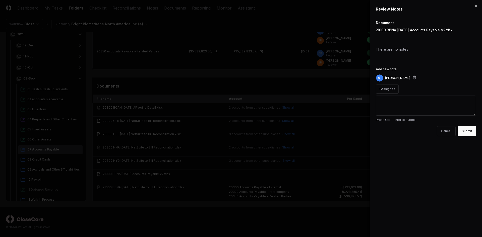
click at [407, 101] on textarea "Add new note" at bounding box center [426, 106] width 100 height 20
type textarea "**********"
click at [463, 135] on button "Submit" at bounding box center [467, 131] width 18 height 10
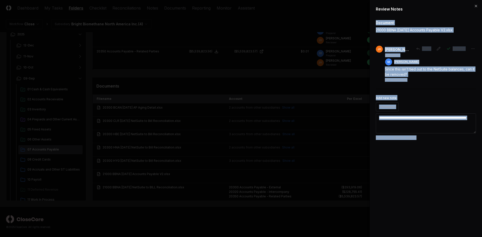
click at [474, 6] on div "**********" at bounding box center [426, 118] width 113 height 237
click at [477, 5] on icon "button" at bounding box center [476, 6] width 4 height 4
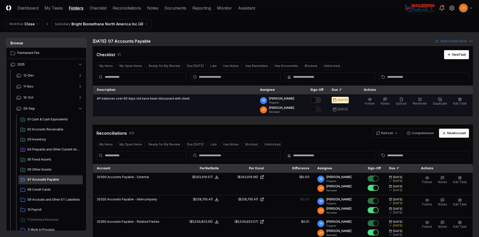
click at [321, 102] on button "Mark complete" at bounding box center [315, 100] width 11 height 6
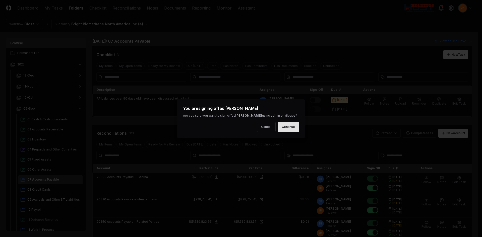
click at [292, 129] on button "Continue" at bounding box center [288, 127] width 21 height 10
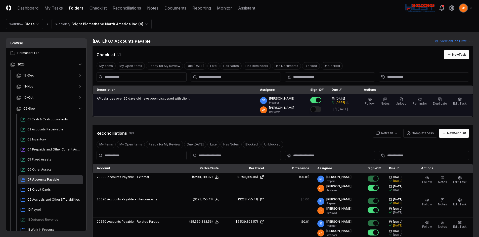
click at [321, 110] on button "Mark complete" at bounding box center [315, 110] width 11 height 6
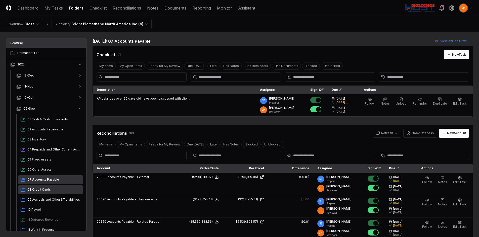
click at [33, 188] on div "08 Credit Cards" at bounding box center [50, 190] width 64 height 9
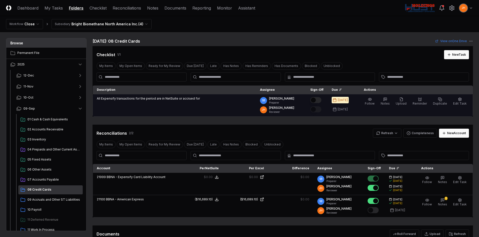
click at [321, 100] on button "Mark complete" at bounding box center [315, 100] width 11 height 6
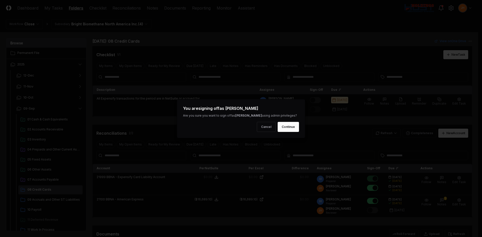
click at [295, 125] on button "Continue" at bounding box center [288, 127] width 21 height 10
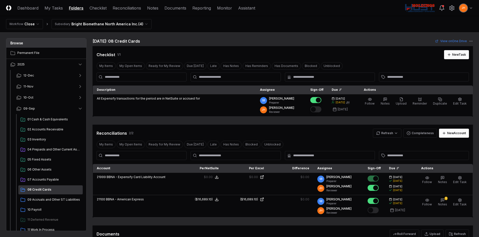
click at [323, 109] on div at bounding box center [316, 110] width 13 height 8
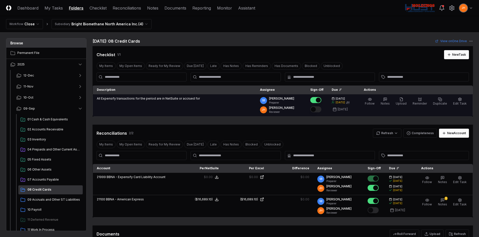
click at [321, 110] on button "Mark complete" at bounding box center [315, 110] width 11 height 6
click at [52, 200] on span "09 Accruals and Other ST Liabilities" at bounding box center [53, 200] width 53 height 5
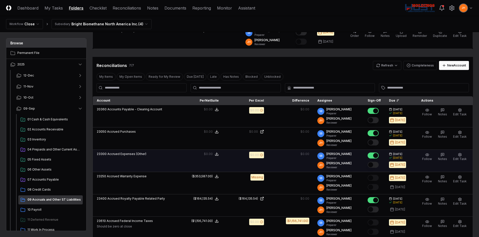
scroll to position [100, 0]
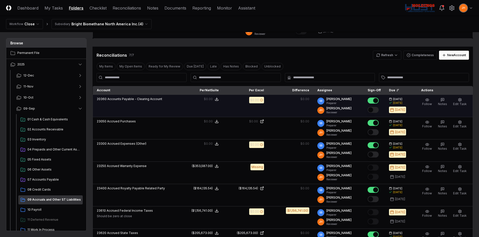
click at [377, 109] on button "Mark complete" at bounding box center [372, 110] width 11 height 6
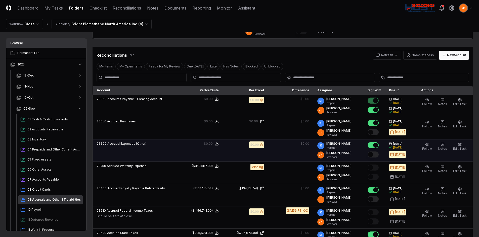
click at [378, 153] on button "Mark complete" at bounding box center [372, 155] width 11 height 6
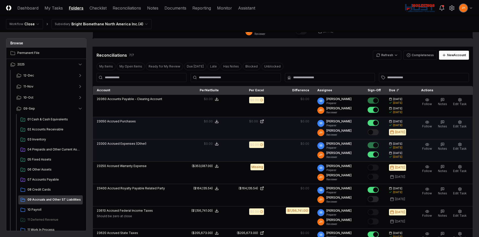
click at [377, 133] on button "Mark complete" at bounding box center [372, 132] width 11 height 6
click at [458, 123] on icon "button" at bounding box center [459, 122] width 3 height 3
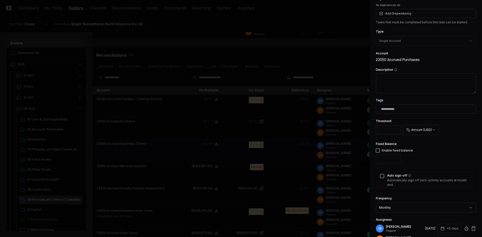
scroll to position [75, 0]
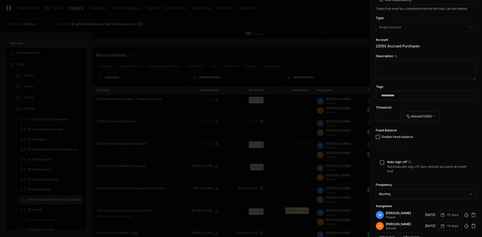
click at [379, 137] on button "button" at bounding box center [378, 137] width 4 height 4
type input "*"
click at [382, 162] on button "Auto sign-off" at bounding box center [382, 163] width 4 height 4
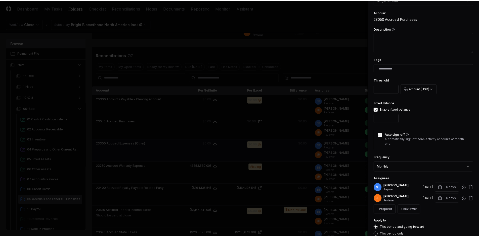
scroll to position [135, 0]
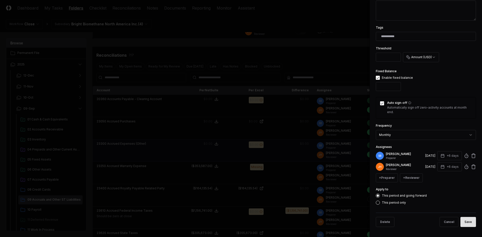
click at [466, 225] on button "Save" at bounding box center [469, 222] width 16 height 10
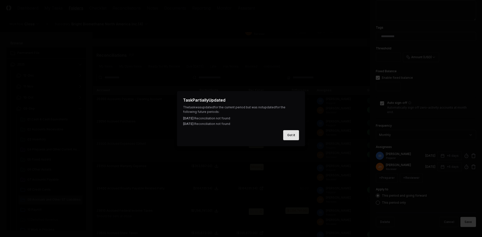
click at [291, 136] on button "Got it" at bounding box center [291, 135] width 16 height 10
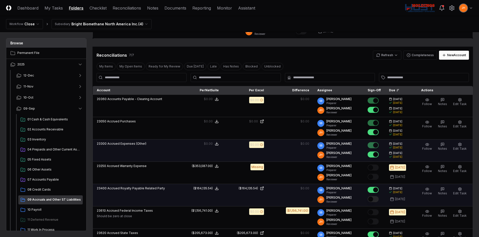
click at [378, 198] on button "Mark complete" at bounding box center [372, 199] width 11 height 6
click at [443, 191] on icon "button" at bounding box center [442, 189] width 4 height 4
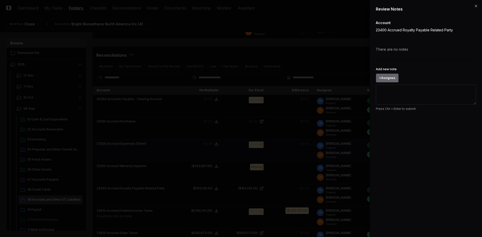
click at [386, 78] on button "+ Assignee" at bounding box center [387, 78] width 23 height 9
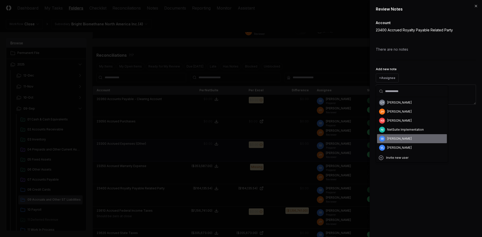
click at [398, 140] on div "[PERSON_NAME]" at bounding box center [399, 139] width 25 height 5
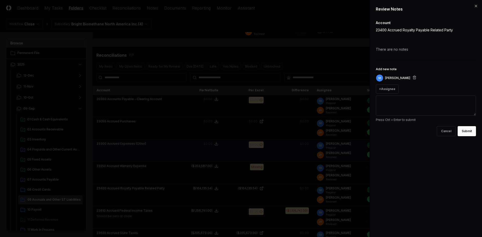
click at [395, 105] on textarea "Add new note" at bounding box center [426, 106] width 100 height 20
type textarea "*"
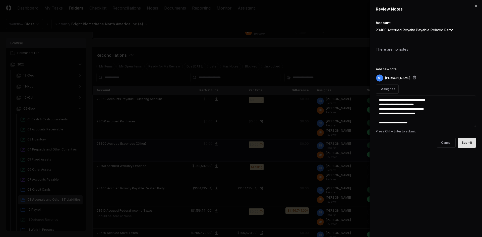
type textarea "**********"
click at [464, 143] on button "Submit" at bounding box center [467, 143] width 18 height 10
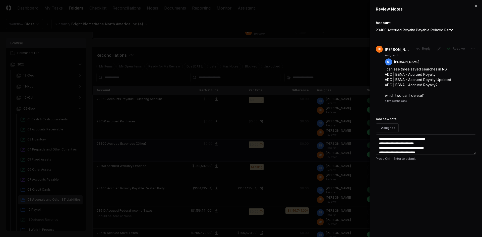
click at [478, 7] on div "**********" at bounding box center [426, 118] width 113 height 237
click at [476, 7] on icon "button" at bounding box center [476, 6] width 4 height 4
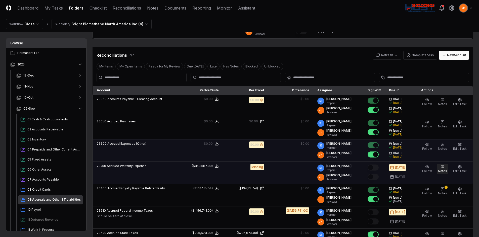
click at [443, 170] on span "Notes" at bounding box center [442, 171] width 9 height 4
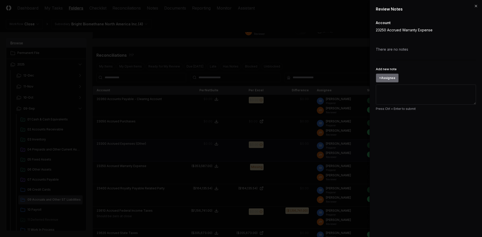
click at [395, 78] on button "+ Assignee" at bounding box center [387, 78] width 23 height 9
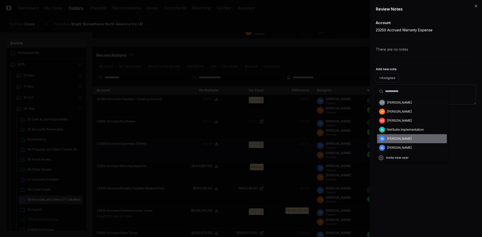
click at [394, 140] on div "[PERSON_NAME]" at bounding box center [399, 139] width 25 height 5
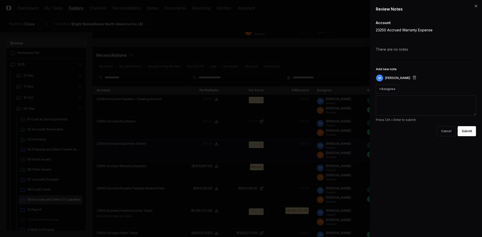
click at [398, 101] on textarea "Add new note" at bounding box center [426, 106] width 100 height 20
paste textarea "**********"
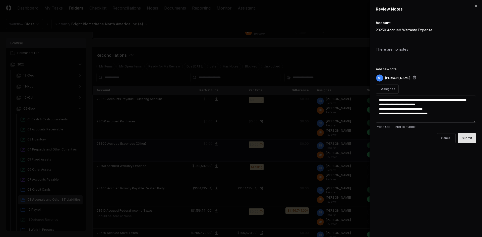
type textarea "**********"
click at [469, 137] on button "Submit" at bounding box center [467, 138] width 18 height 10
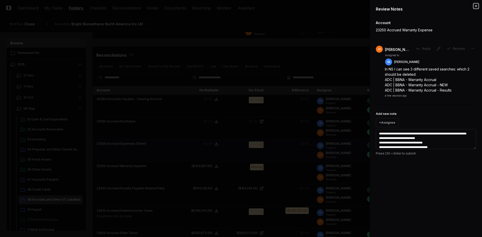
click at [476, 6] on icon "button" at bounding box center [476, 6] width 4 height 4
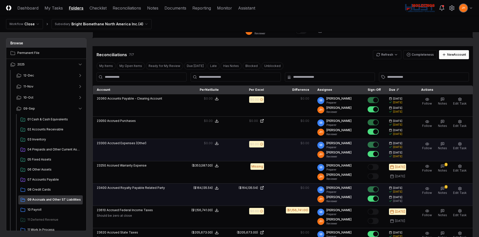
scroll to position [100, 0]
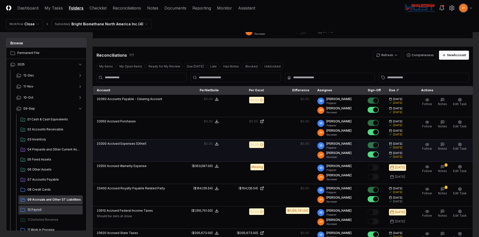
click at [37, 209] on span "10 Payroll" at bounding box center [53, 210] width 53 height 5
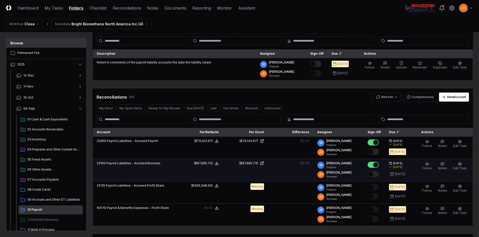
scroll to position [50, 0]
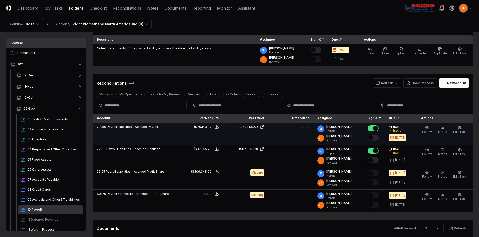
click at [377, 138] on button "Mark complete" at bounding box center [372, 138] width 11 height 6
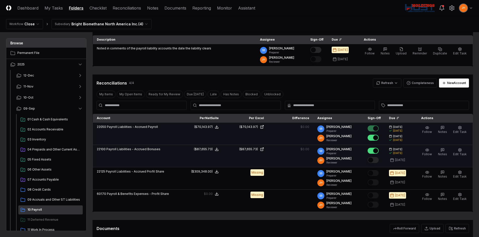
click at [376, 160] on button "Mark complete" at bounding box center [372, 160] width 11 height 6
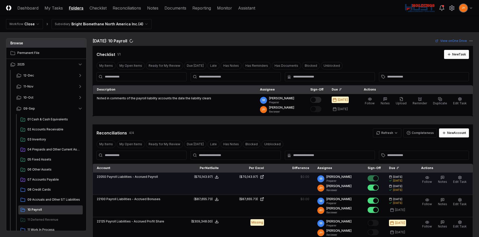
scroll to position [0, 0]
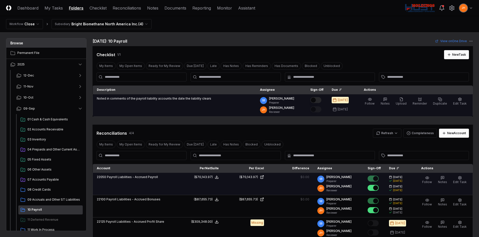
click at [321, 102] on button "Mark complete" at bounding box center [315, 100] width 11 height 6
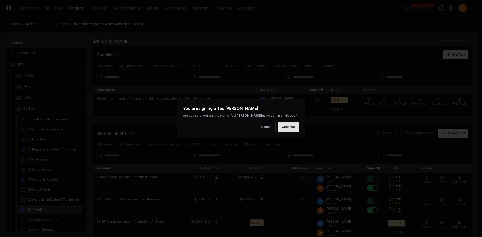
click at [291, 127] on button "Continue" at bounding box center [288, 127] width 21 height 10
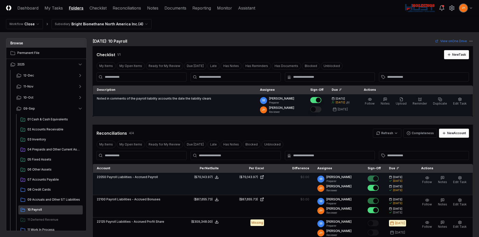
click at [321, 110] on button "Mark complete" at bounding box center [315, 110] width 11 height 6
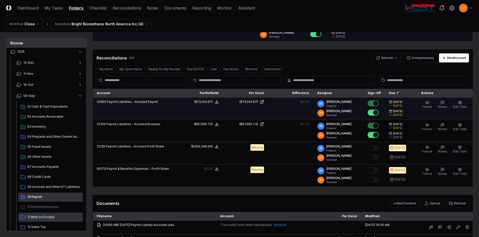
scroll to position [25, 0]
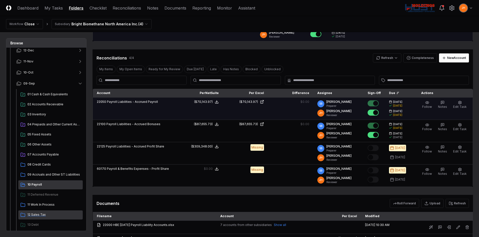
click at [44, 214] on span "12 Sales Tax" at bounding box center [53, 215] width 53 height 5
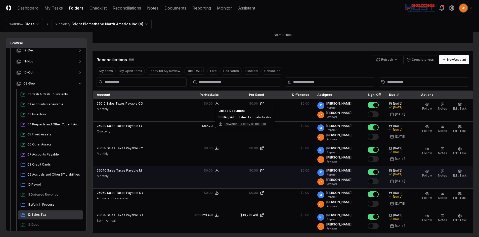
scroll to position [75, 0]
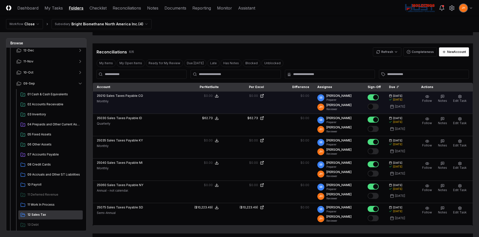
click at [378, 106] on button "Mark complete" at bounding box center [372, 107] width 11 height 6
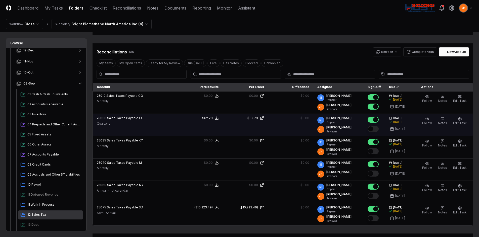
click at [378, 127] on button "Mark complete" at bounding box center [372, 129] width 11 height 6
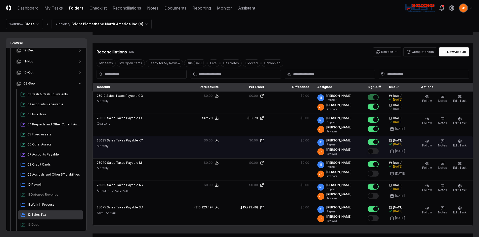
click at [378, 151] on button "Mark complete" at bounding box center [372, 151] width 11 height 6
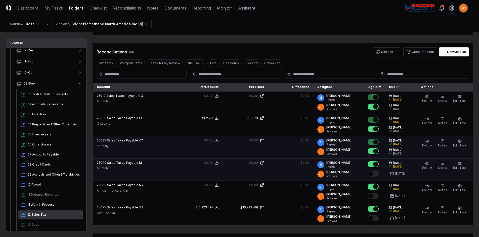
click at [378, 173] on button "Mark complete" at bounding box center [372, 174] width 11 height 6
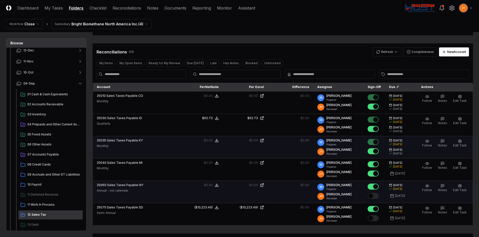
click at [378, 196] on button "Mark complete" at bounding box center [372, 196] width 11 height 6
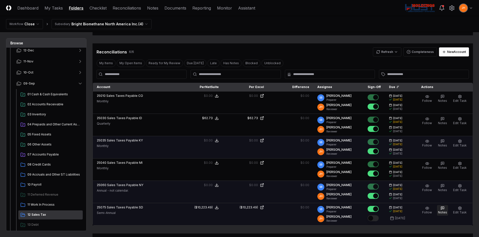
click at [442, 209] on icon "button" at bounding box center [442, 208] width 3 height 3
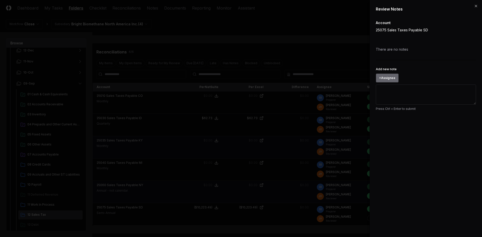
click at [397, 79] on button "+ Assignee" at bounding box center [387, 78] width 23 height 9
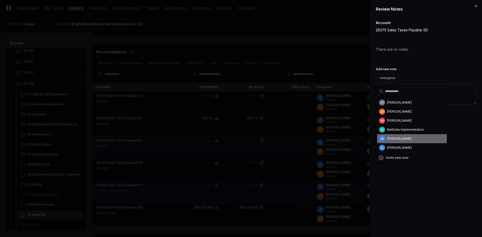
click at [400, 141] on div "SB [PERSON_NAME]" at bounding box center [412, 138] width 70 height 9
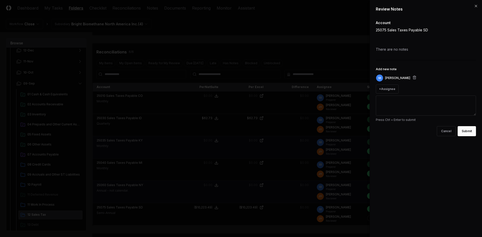
click at [398, 109] on textarea "Add new note" at bounding box center [426, 106] width 100 height 20
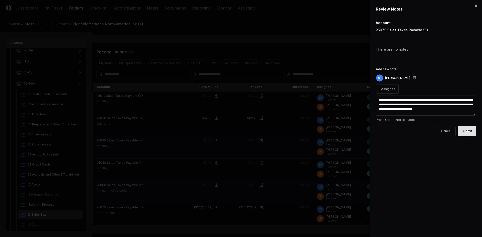
type textarea "**********"
click at [464, 130] on button "Submit" at bounding box center [467, 131] width 18 height 10
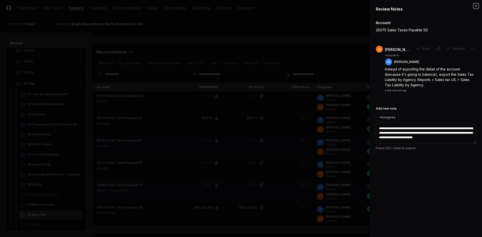
drag, startPoint x: 475, startPoint y: 5, endPoint x: 473, endPoint y: 9, distance: 4.2
click at [475, 5] on icon "button" at bounding box center [476, 6] width 4 height 4
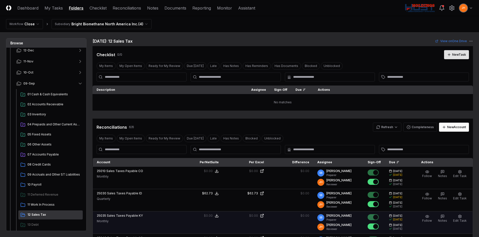
click at [451, 56] on button "New Task" at bounding box center [456, 54] width 25 height 9
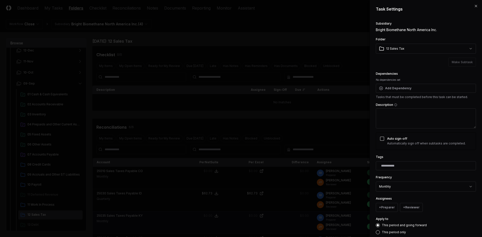
click at [408, 114] on textarea "Description" at bounding box center [426, 119] width 100 height 20
paste textarea "**********"
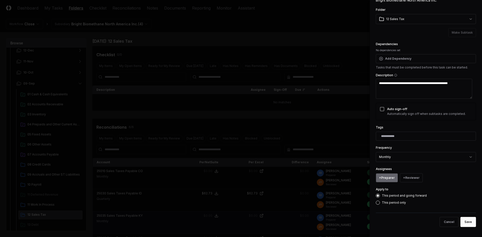
type textarea "**********"
click at [390, 178] on button "+ Preparer" at bounding box center [387, 178] width 22 height 9
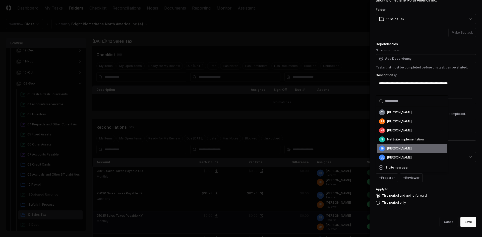
click at [395, 152] on div "SB [PERSON_NAME]" at bounding box center [412, 148] width 70 height 9
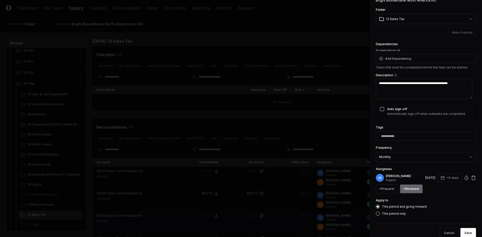
click at [412, 188] on button "+ Reviewer" at bounding box center [411, 189] width 23 height 9
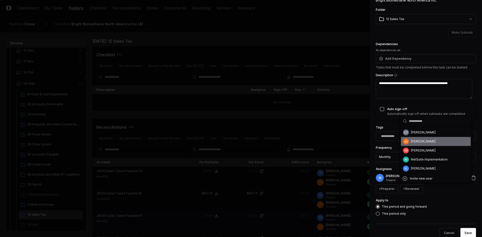
click at [420, 144] on div "[PERSON_NAME]" at bounding box center [436, 141] width 70 height 9
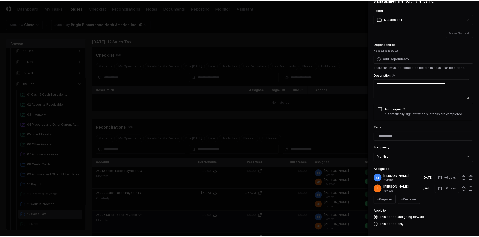
scroll to position [52, 0]
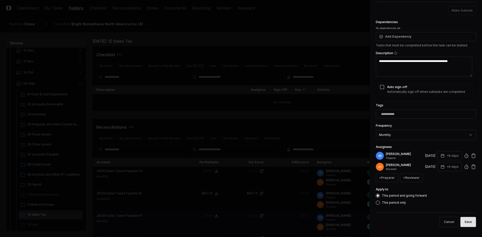
click at [463, 221] on button "Save" at bounding box center [469, 222] width 16 height 10
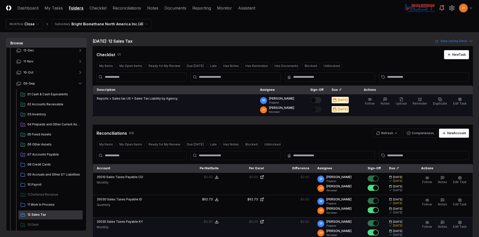
click at [321, 100] on button "Mark complete" at bounding box center [315, 100] width 11 height 6
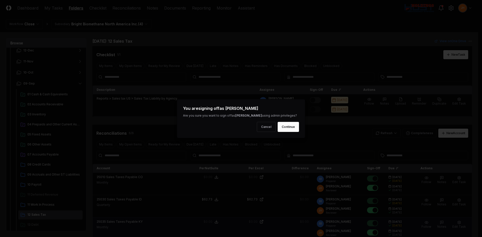
click at [286, 129] on button "Continue" at bounding box center [288, 127] width 21 height 10
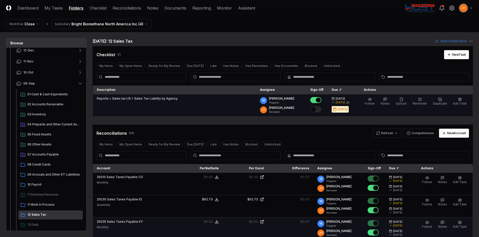
click at [321, 110] on button "Mark complete" at bounding box center [315, 110] width 11 height 6
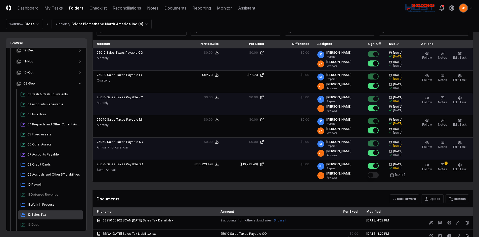
scroll to position [126, 0]
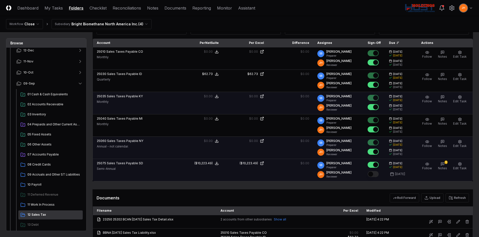
click at [378, 173] on button "Mark complete" at bounding box center [372, 174] width 11 height 6
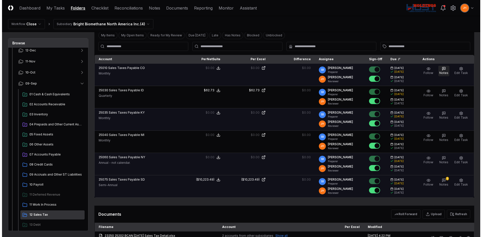
scroll to position [100, 0]
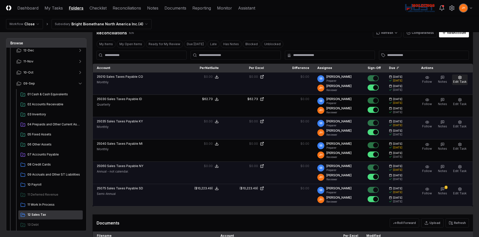
click at [457, 80] on span "Edit Task" at bounding box center [460, 82] width 14 height 4
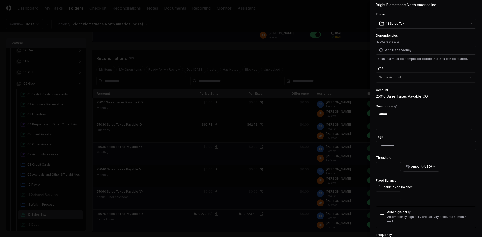
scroll to position [50, 0]
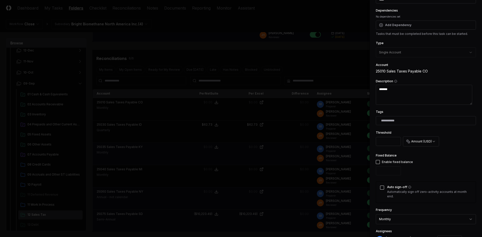
click at [380, 163] on button "button" at bounding box center [378, 162] width 4 height 4
type input "*"
click at [382, 169] on input "*" at bounding box center [388, 171] width 25 height 9
click at [385, 186] on div "Auto sign-off Automatically sign off zero-activity accounts at month end." at bounding box center [426, 193] width 100 height 22
click at [382, 187] on button "Auto sign-off" at bounding box center [382, 188] width 4 height 4
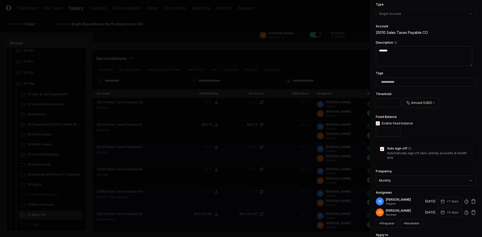
scroll to position [135, 0]
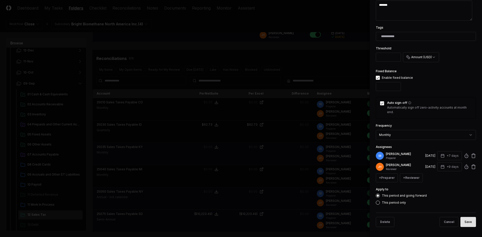
click at [463, 219] on button "Save" at bounding box center [469, 222] width 16 height 10
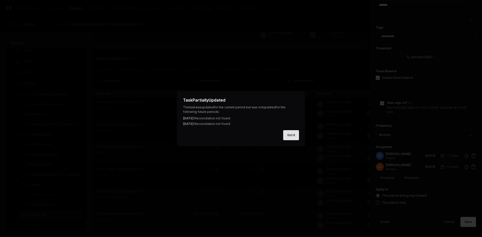
click at [297, 133] on button "Got it" at bounding box center [291, 135] width 16 height 10
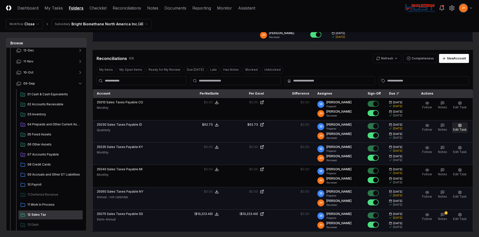
click at [457, 128] on button "Edit Task" at bounding box center [460, 128] width 16 height 11
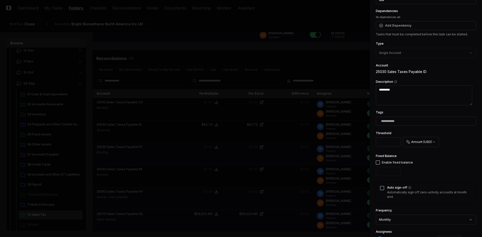
scroll to position [50, 0]
click at [379, 165] on div "Fixed Balance Enable fixed balance" at bounding box center [394, 165] width 37 height 25
click at [379, 163] on button "button" at bounding box center [378, 162] width 4 height 4
type input "*"
click at [384, 189] on button "Auto sign-off" at bounding box center [382, 188] width 4 height 4
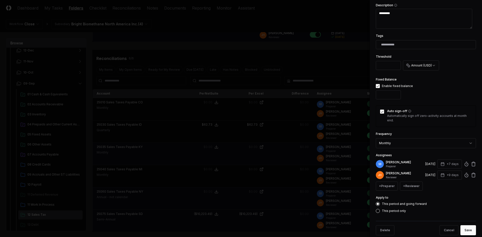
scroll to position [135, 0]
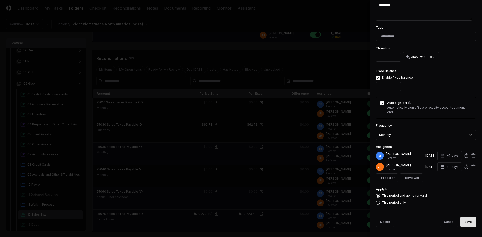
click at [462, 221] on button "Save" at bounding box center [469, 222] width 16 height 10
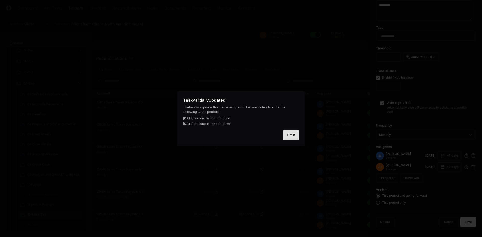
click at [289, 137] on button "Got it" at bounding box center [291, 135] width 16 height 10
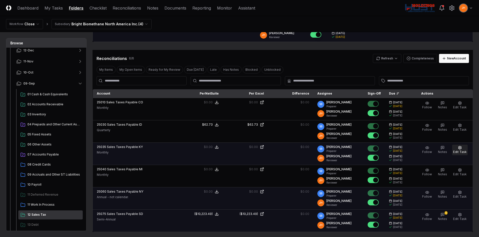
click at [455, 151] on span "Edit Task" at bounding box center [460, 152] width 14 height 4
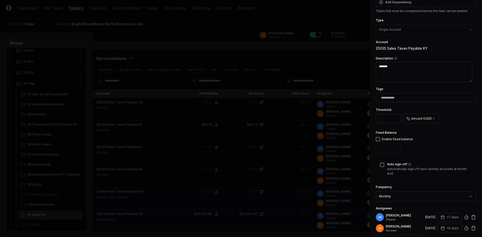
scroll to position [75, 0]
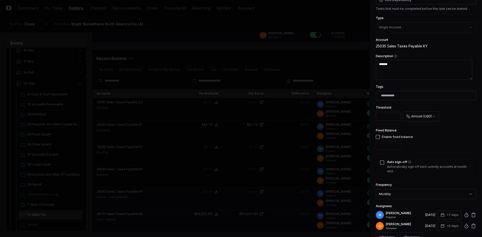
click at [378, 139] on div "Enable fixed balance" at bounding box center [394, 137] width 37 height 5
click at [377, 136] on button "button" at bounding box center [378, 137] width 4 height 4
type input "*"
click at [381, 164] on button "Auto sign-off" at bounding box center [382, 163] width 4 height 4
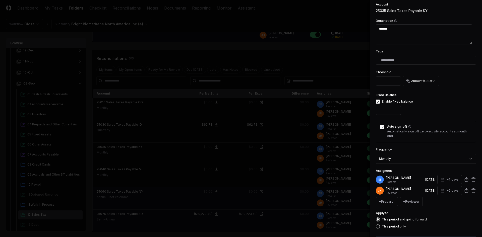
scroll to position [135, 0]
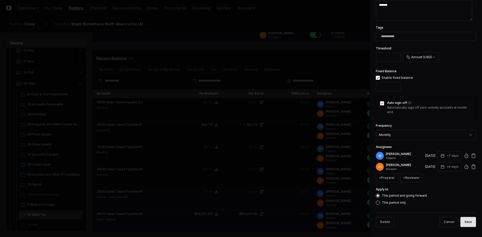
click at [466, 225] on button "Save" at bounding box center [469, 222] width 16 height 10
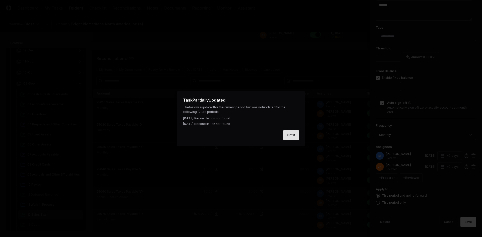
click at [294, 135] on button "Got it" at bounding box center [291, 135] width 16 height 10
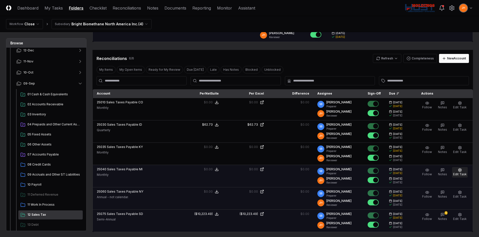
click at [458, 173] on span "Edit Task" at bounding box center [460, 175] width 14 height 4
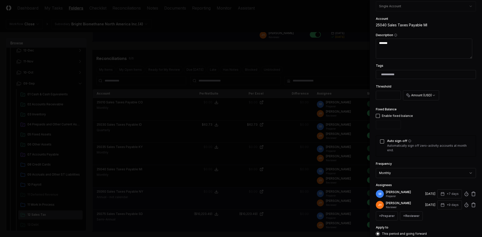
scroll to position [100, 0]
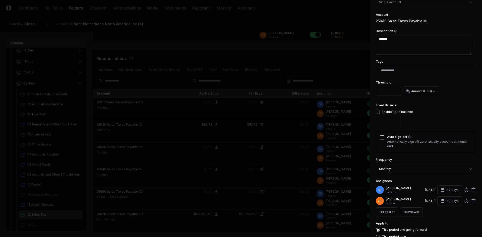
click at [379, 112] on button "button" at bounding box center [378, 112] width 4 height 4
type input "*"
click at [383, 138] on button "Auto sign-off" at bounding box center [382, 138] width 4 height 4
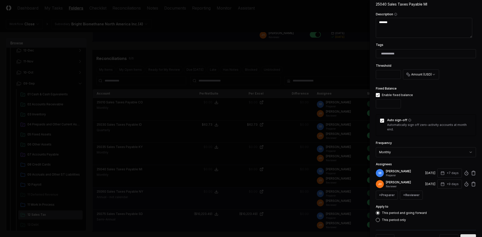
scroll to position [135, 0]
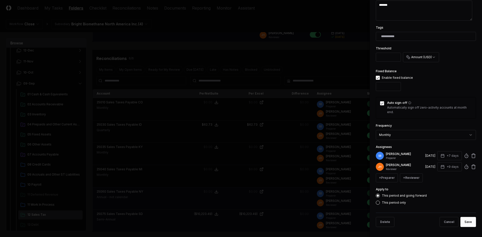
click at [466, 224] on button "Save" at bounding box center [469, 222] width 16 height 10
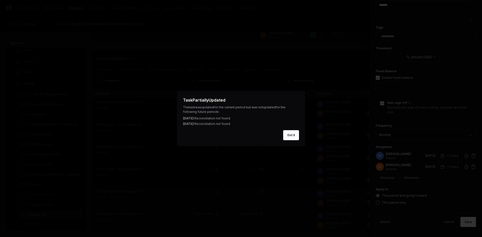
click at [294, 136] on button "Got it" at bounding box center [291, 135] width 16 height 10
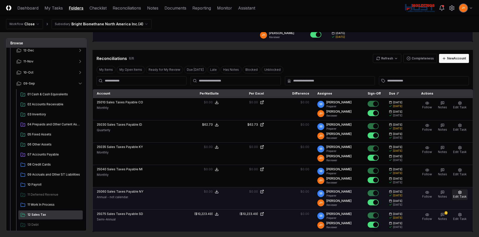
click at [456, 194] on button "Edit Task" at bounding box center [460, 195] width 16 height 11
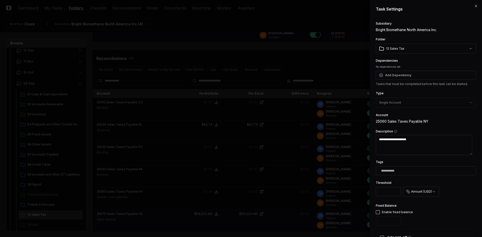
scroll to position [25, 0]
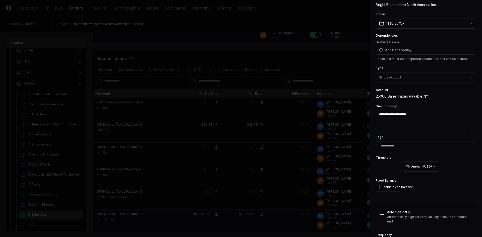
click at [379, 187] on button "button" at bounding box center [378, 187] width 4 height 4
type input "*"
click at [385, 212] on div "Auto sign-off Automatically sign off zero-activity accounts at month end." at bounding box center [426, 218] width 100 height 22
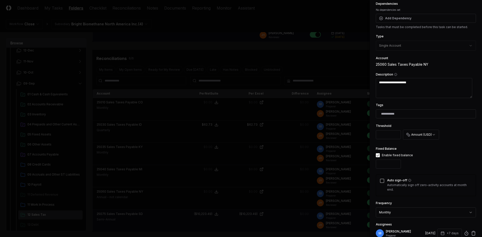
scroll to position [75, 0]
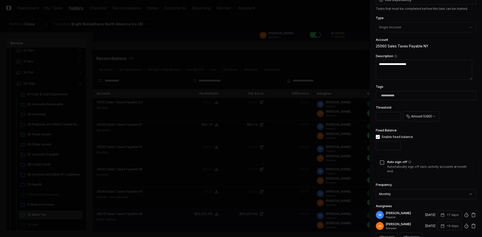
click at [383, 164] on button "Auto sign-off" at bounding box center [382, 163] width 4 height 4
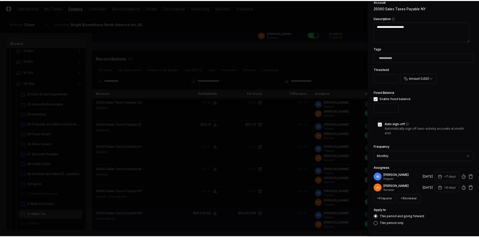
scroll to position [135, 0]
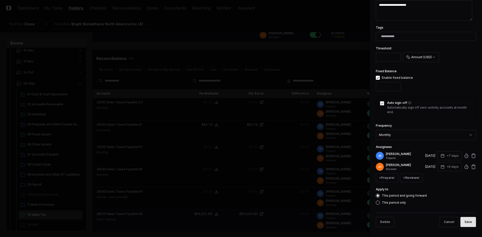
click at [466, 220] on button "Save" at bounding box center [469, 222] width 16 height 10
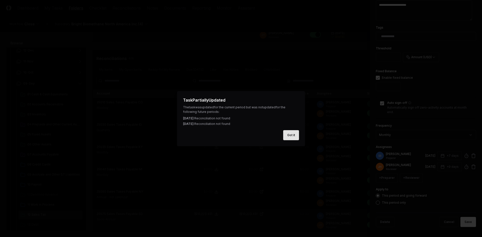
click at [290, 133] on button "Got it" at bounding box center [291, 135] width 16 height 10
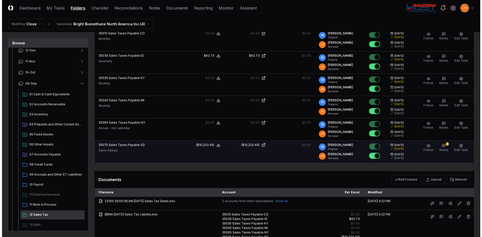
scroll to position [176, 0]
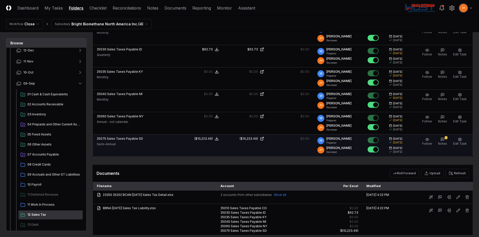
click at [468, 139] on div "Follow 1 Notes Edit Task More" at bounding box center [444, 146] width 55 height 18
click at [460, 142] on span "Edit Task" at bounding box center [460, 144] width 14 height 4
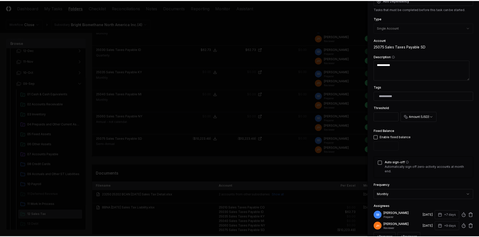
scroll to position [126, 0]
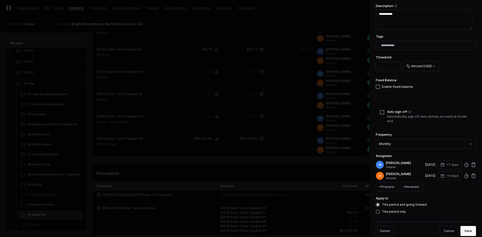
click at [379, 87] on button "button" at bounding box center [378, 87] width 4 height 4
type input "*"
click at [383, 112] on button "Auto sign-off" at bounding box center [382, 113] width 4 height 4
click at [467, 230] on button "Save" at bounding box center [469, 231] width 16 height 10
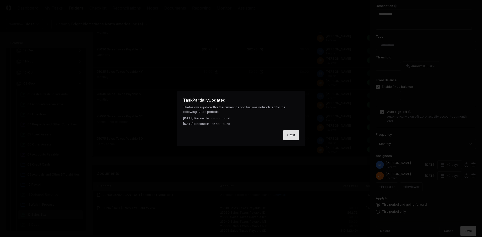
click at [290, 137] on button "Got it" at bounding box center [291, 135] width 16 height 10
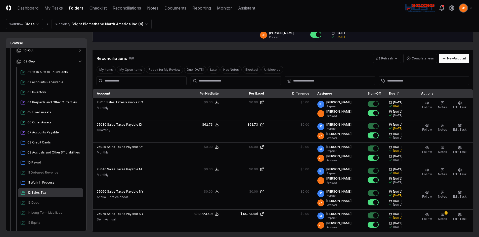
scroll to position [75, 0]
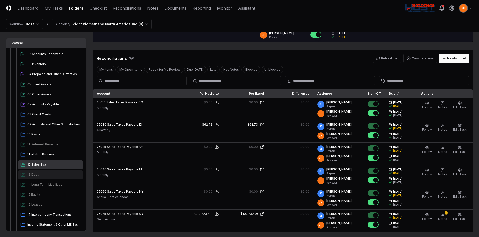
click at [36, 176] on span "13 Debt" at bounding box center [53, 175] width 53 height 5
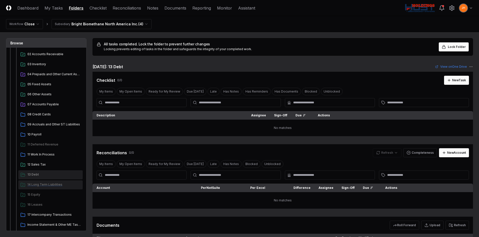
click at [36, 183] on span "14 Long Term Liabilities" at bounding box center [53, 185] width 53 height 5
click at [34, 194] on span "15 Equity" at bounding box center [53, 195] width 53 height 5
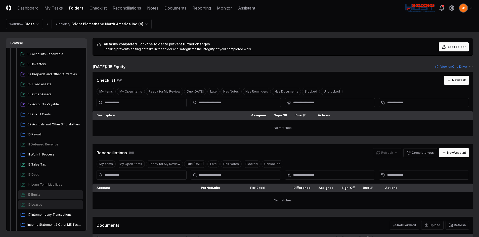
click at [35, 207] on div "16 Leases" at bounding box center [50, 205] width 64 height 9
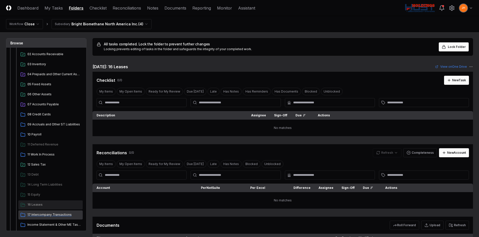
click at [42, 216] on span "17 Intercompany Transactions" at bounding box center [53, 215] width 53 height 5
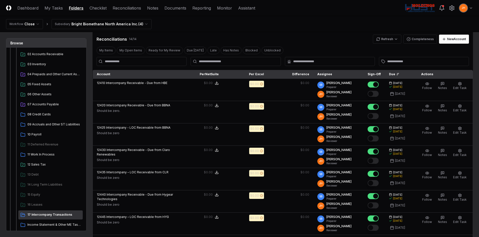
scroll to position [75, 0]
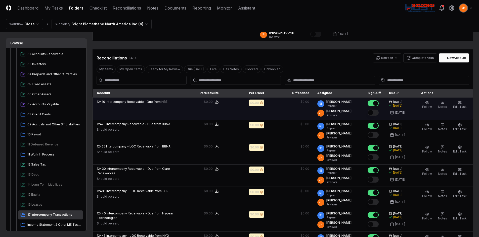
click at [378, 112] on button "Mark complete" at bounding box center [372, 113] width 11 height 6
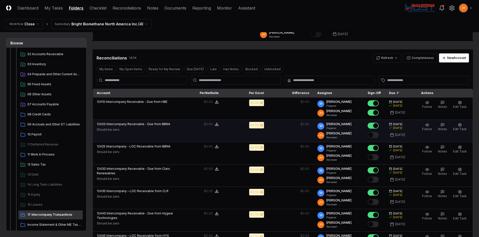
click at [378, 135] on button "Mark complete" at bounding box center [372, 135] width 11 height 6
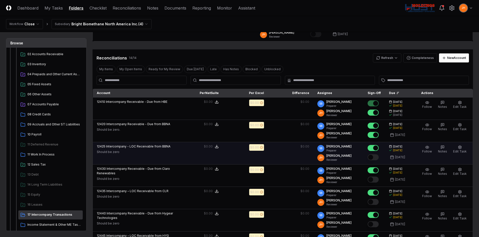
click at [378, 155] on button "Mark complete" at bounding box center [372, 157] width 11 height 6
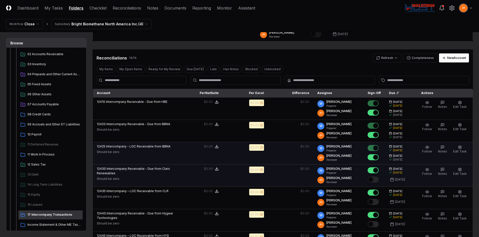
click at [378, 180] on button "Mark complete" at bounding box center [372, 180] width 11 height 6
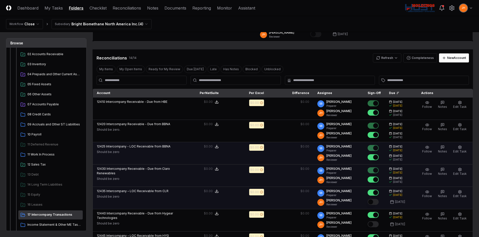
click at [378, 201] on button "Mark complete" at bounding box center [372, 202] width 11 height 6
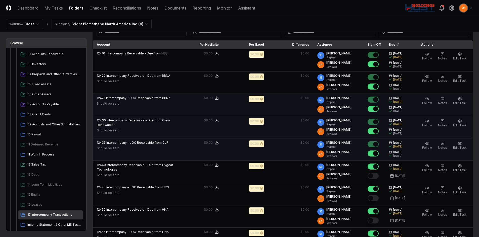
scroll to position [126, 0]
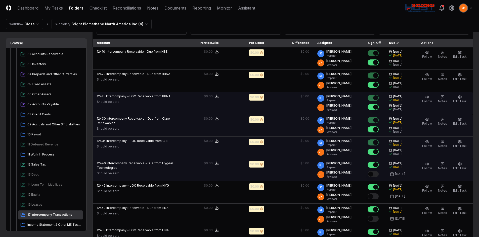
click at [378, 175] on button "Mark complete" at bounding box center [372, 174] width 11 height 6
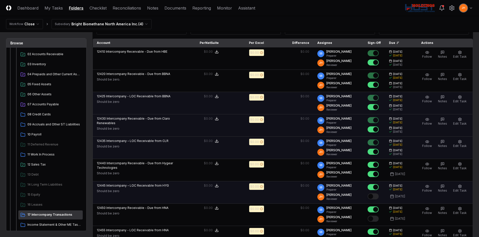
click at [378, 194] on button "Mark complete" at bounding box center [372, 197] width 11 height 6
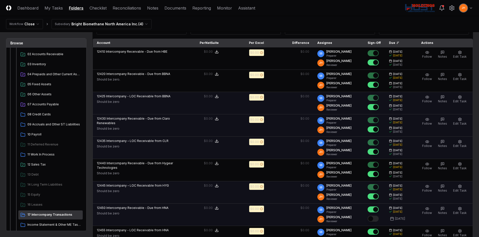
click at [378, 217] on button "Mark complete" at bounding box center [372, 219] width 11 height 6
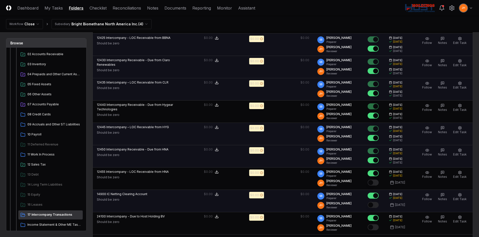
scroll to position [201, 0]
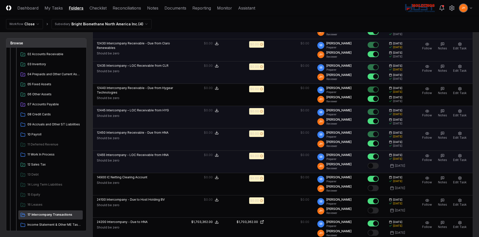
click at [377, 165] on button "Mark complete" at bounding box center [372, 166] width 11 height 6
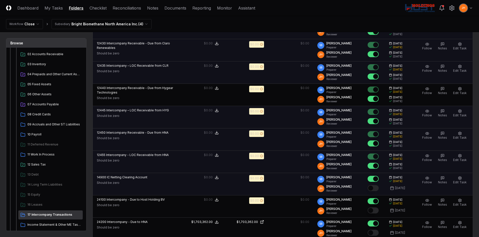
click at [377, 190] on button "Mark complete" at bounding box center [372, 188] width 11 height 6
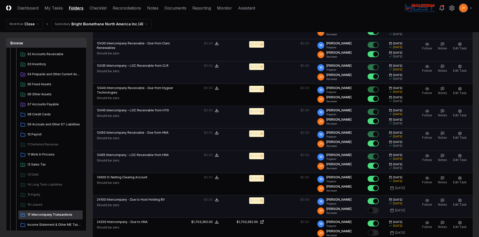
click at [378, 211] on button "Mark complete" at bounding box center [372, 211] width 11 height 6
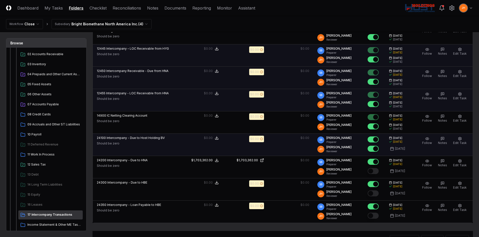
scroll to position [276, 0]
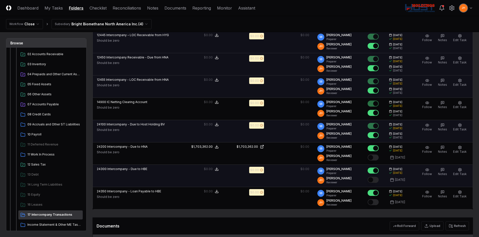
click at [378, 178] on button "Mark complete" at bounding box center [372, 180] width 11 height 6
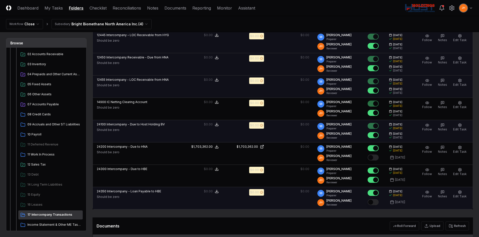
click at [377, 200] on button "Mark complete" at bounding box center [372, 202] width 11 height 6
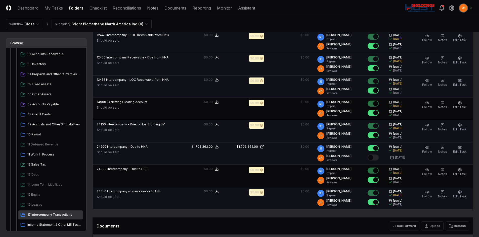
click at [378, 157] on button "Mark complete" at bounding box center [372, 158] width 11 height 6
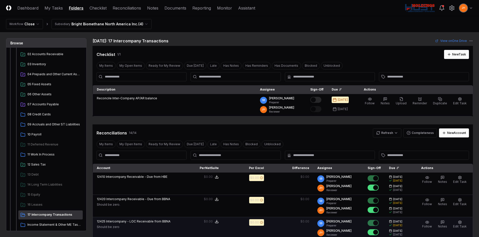
scroll to position [0, 0]
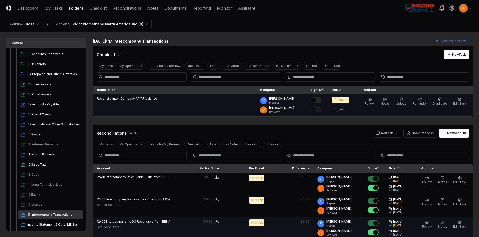
click at [321, 100] on button "Mark complete" at bounding box center [315, 100] width 11 height 6
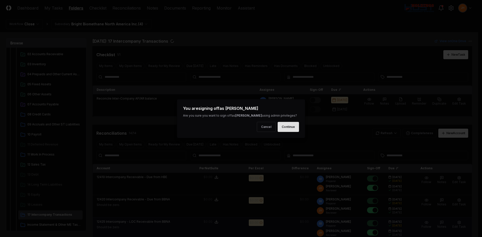
click at [291, 127] on button "Continue" at bounding box center [288, 127] width 21 height 10
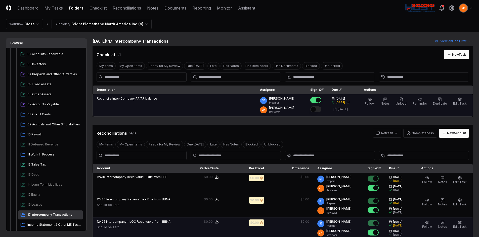
click at [321, 112] on button "Mark complete" at bounding box center [315, 110] width 11 height 6
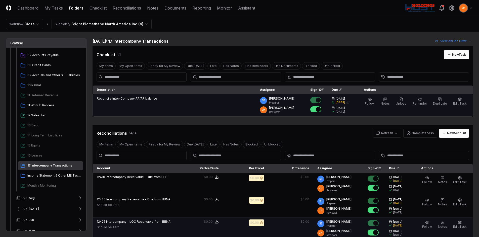
scroll to position [126, 0]
click at [47, 175] on span "Income Statement & Other ME Tasks" at bounding box center [53, 175] width 53 height 5
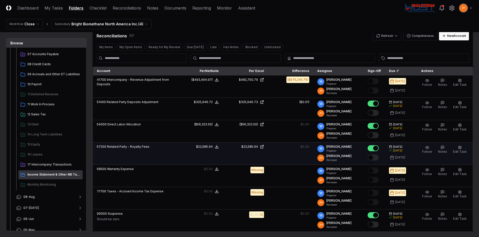
scroll to position [301, 0]
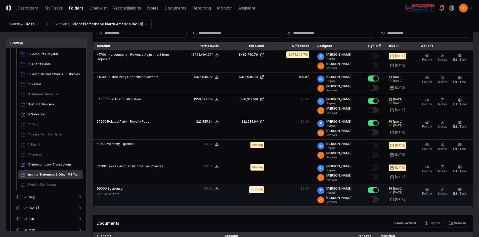
click at [378, 201] on button "Mark complete" at bounding box center [372, 200] width 11 height 6
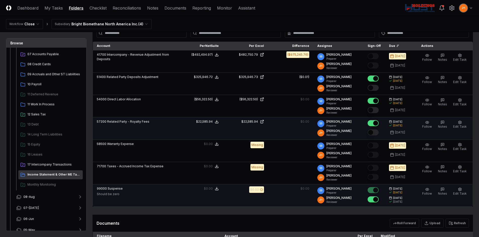
click at [376, 134] on button "Mark complete" at bounding box center [372, 133] width 11 height 6
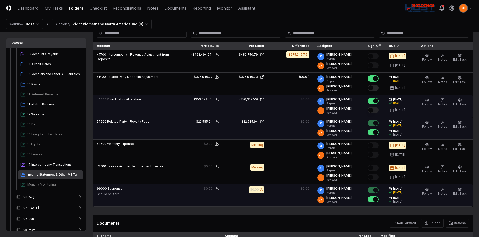
click at [376, 110] on button "Mark complete" at bounding box center [372, 110] width 11 height 6
